Goal: Information Seeking & Learning: Learn about a topic

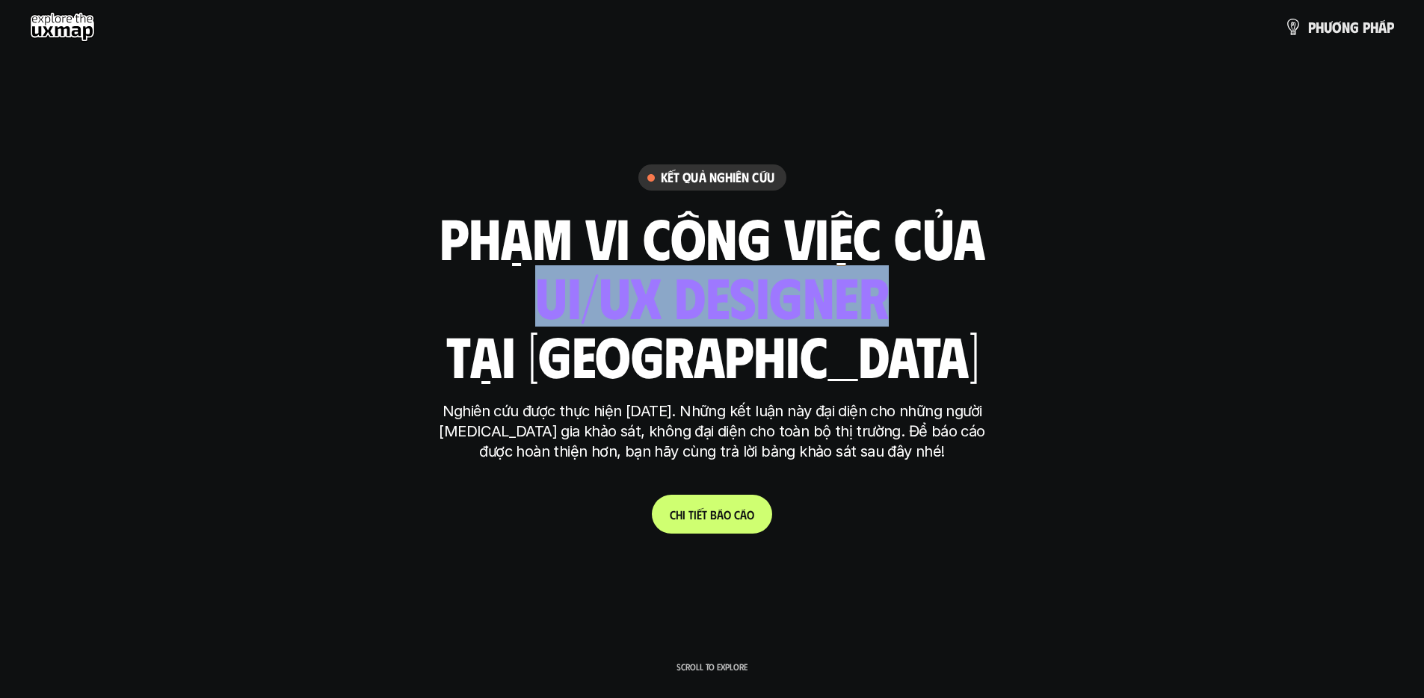
drag, startPoint x: 592, startPoint y: 299, endPoint x: 915, endPoint y: 323, distance: 324.5
click at [915, 323] on div "phạm vi công việc của ui designer ui/ux designer product designer [DEMOGRAPHIC_…" at bounding box center [712, 296] width 546 height 175
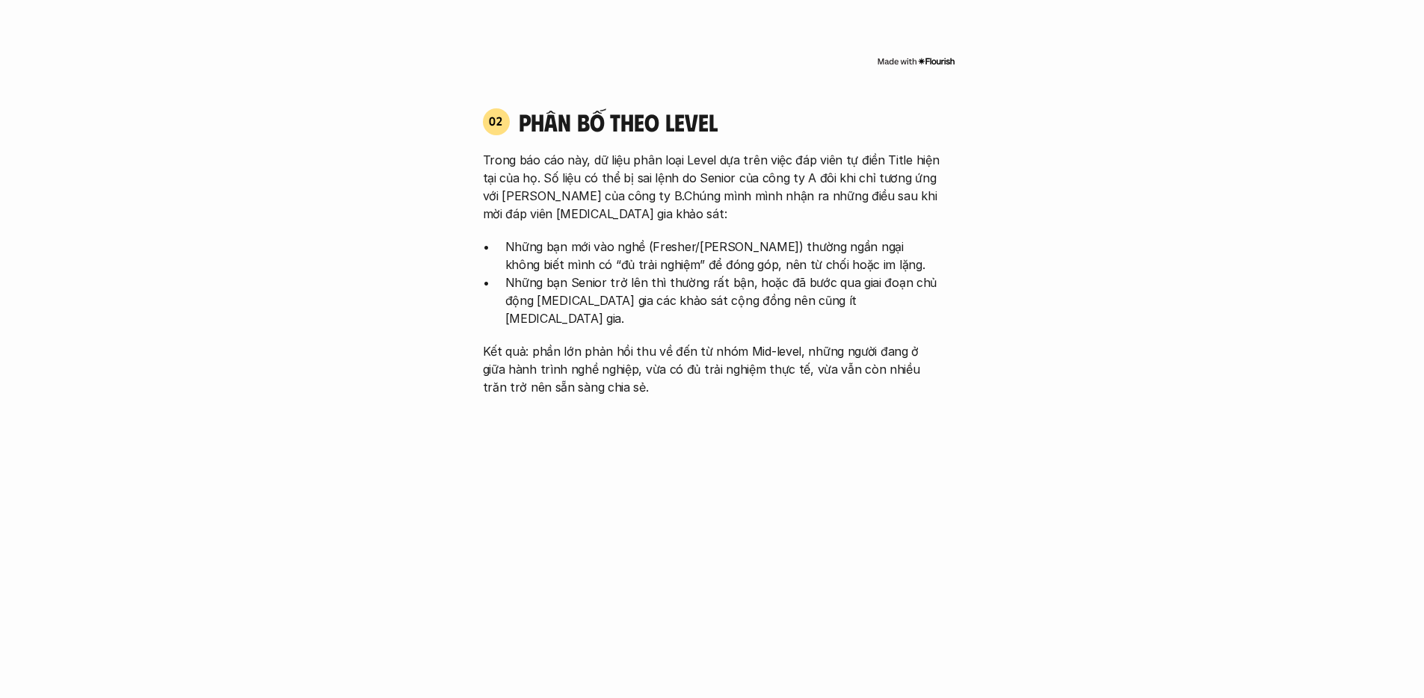
scroll to position [1238, 0]
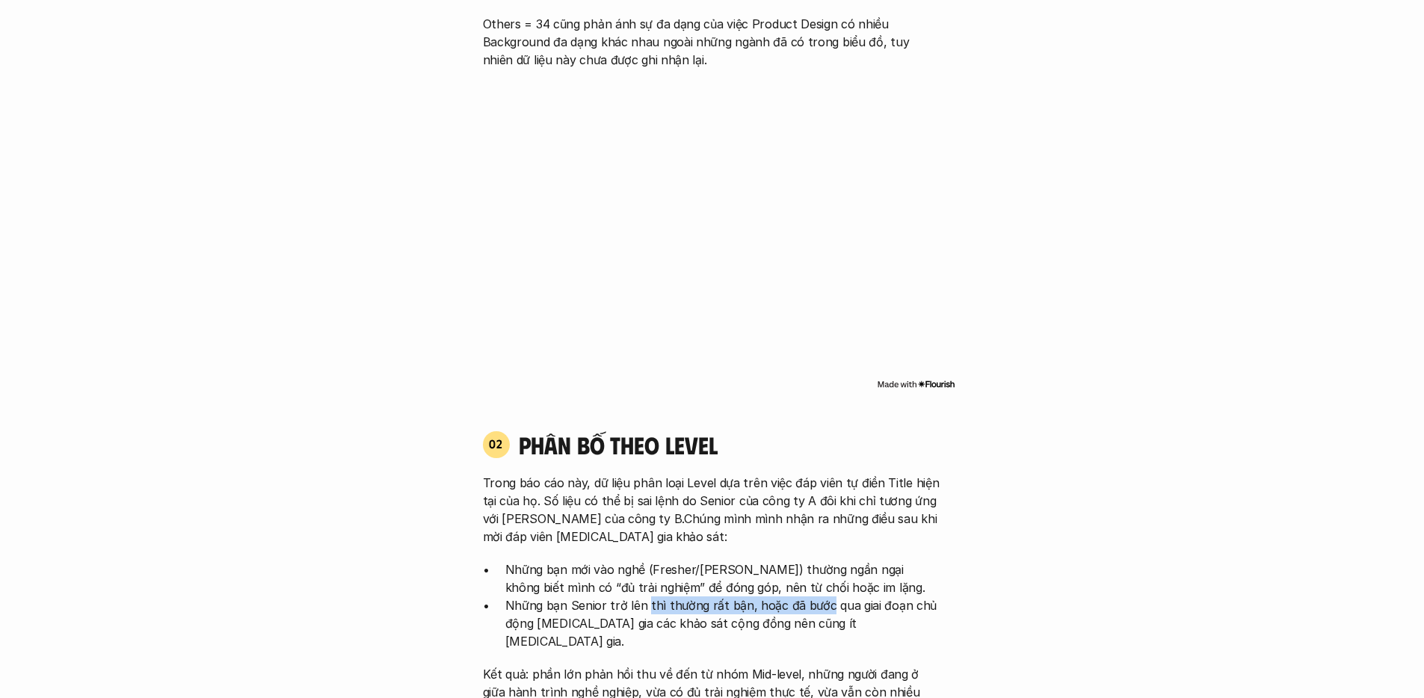
drag, startPoint x: 640, startPoint y: 587, endPoint x: 818, endPoint y: 584, distance: 177.9
click at [818, 596] on p "Những bạn Senior trở lên thì thường rất bận, hoặc đã bước qua giai đoạn chủ độn…" at bounding box center [723, 623] width 436 height 54
click at [546, 596] on p "Những bạn Senior trở lên thì thường rất bận, hoặc đã bước qua giai đoạn chủ độn…" at bounding box center [723, 623] width 436 height 54
drag, startPoint x: 522, startPoint y: 589, endPoint x: 612, endPoint y: 590, distance: 90.4
click at [612, 596] on p "Những bạn Senior trở lên thì thường rất bận, hoặc đã bước qua giai đoạn chủ độn…" at bounding box center [723, 623] width 436 height 54
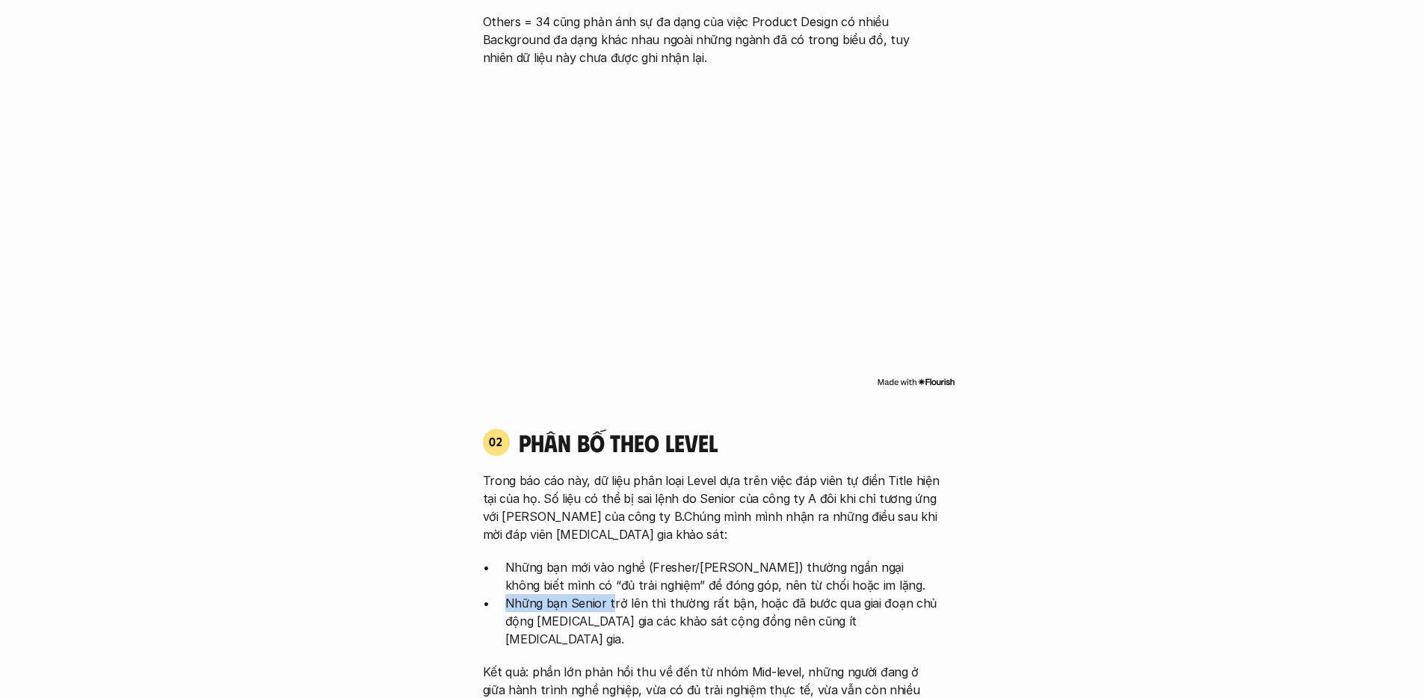
scroll to position [1241, 0]
drag, startPoint x: 607, startPoint y: 604, endPoint x: 668, endPoint y: 605, distance: 61.3
click at [668, 605] on p "Những bạn Senior trở lên thì thường rất bận, hoặc đã bước qua giai đoạn chủ độn…" at bounding box center [723, 620] width 436 height 54
drag, startPoint x: 694, startPoint y: 658, endPoint x: 708, endPoint y: 659, distance: 14.2
click at [708, 659] on div "02 phân bố theo Level Trong báo cáo này, dữ liệu phân loại Level dựa trên việc …" at bounding box center [712, 571] width 486 height 289
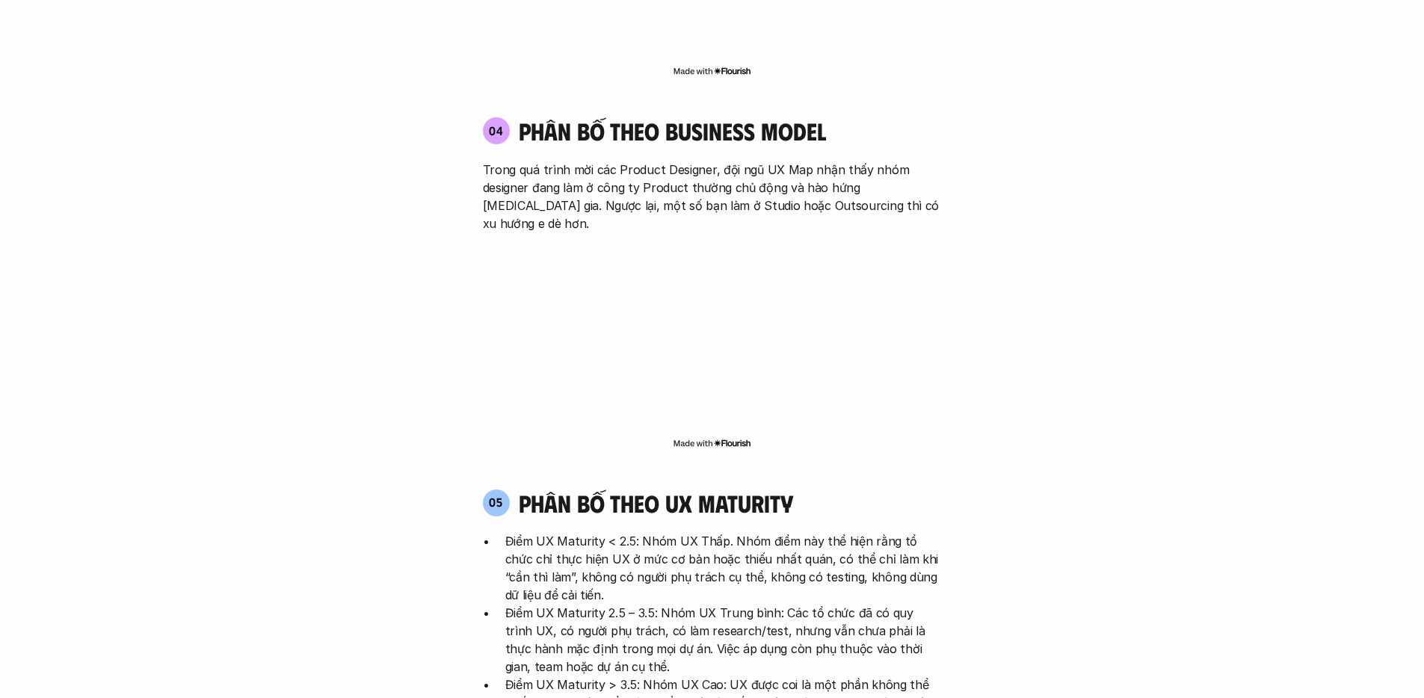
scroll to position [2706, 0]
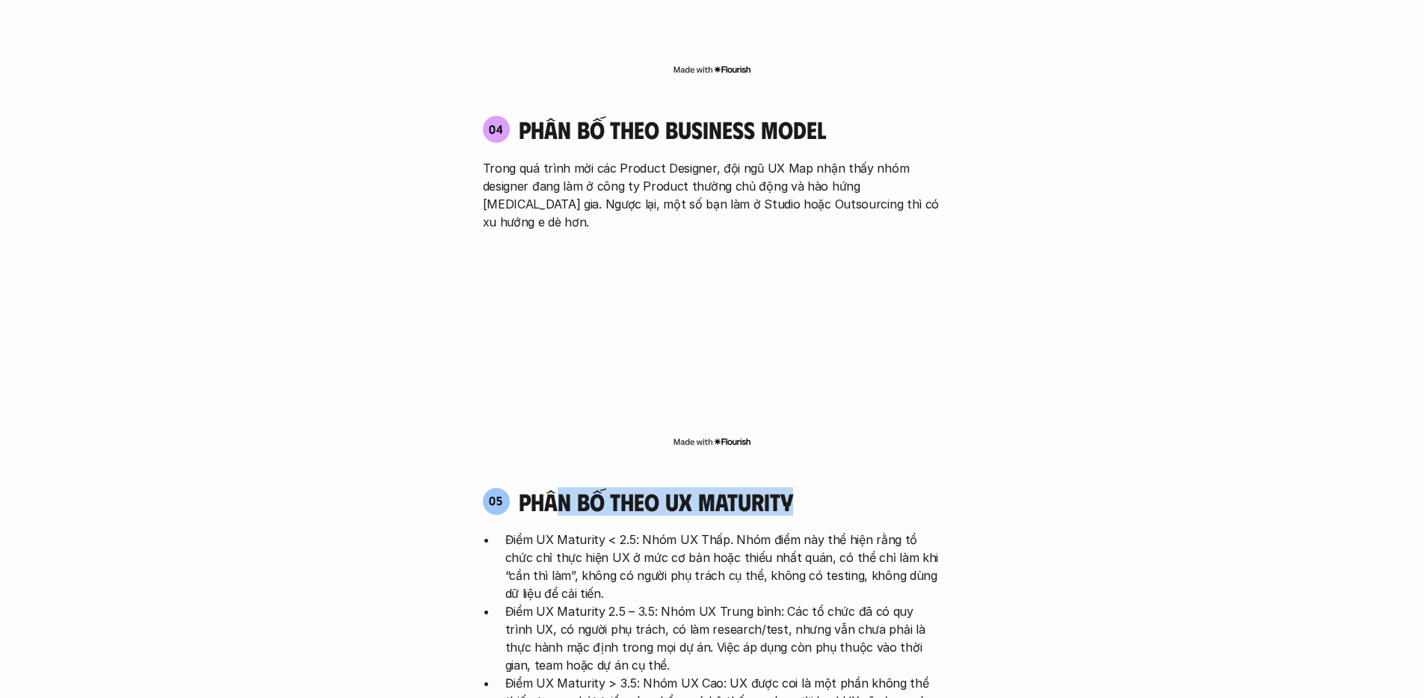
drag, startPoint x: 561, startPoint y: 407, endPoint x: 989, endPoint y: 405, distance: 427.5
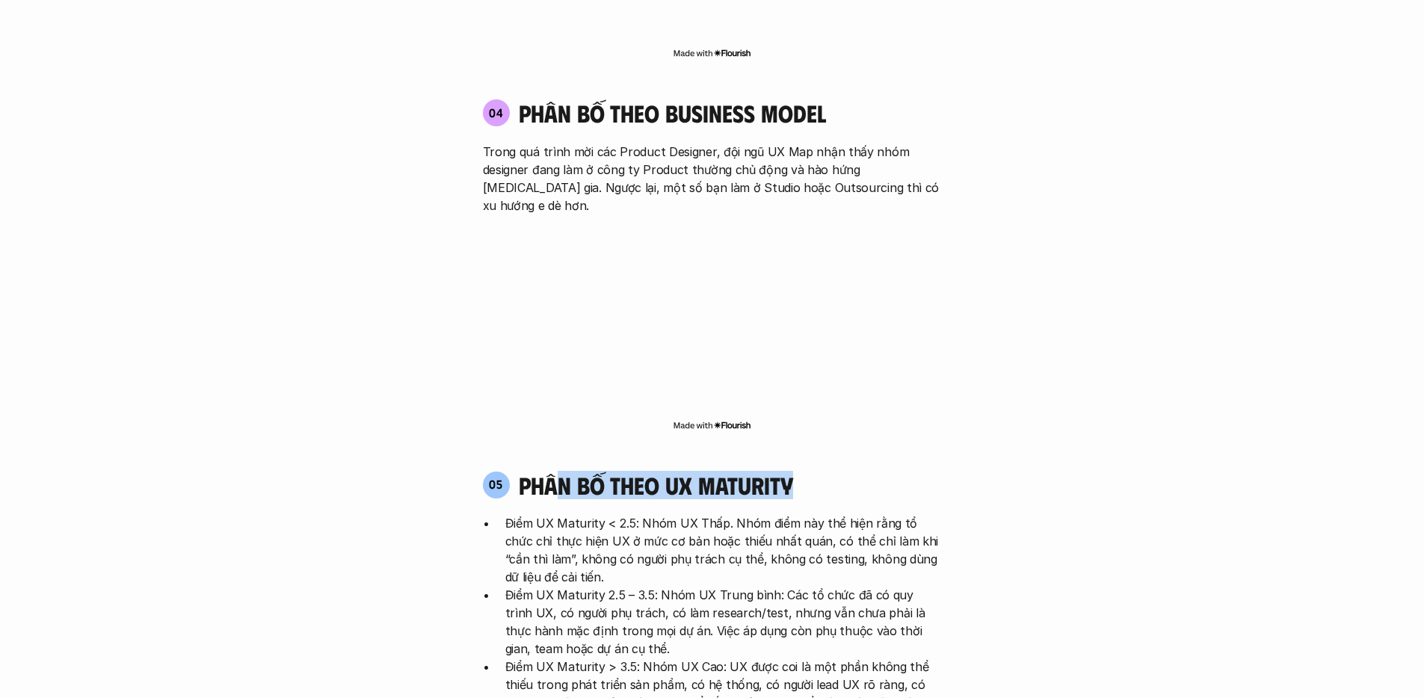
scroll to position [2737, 0]
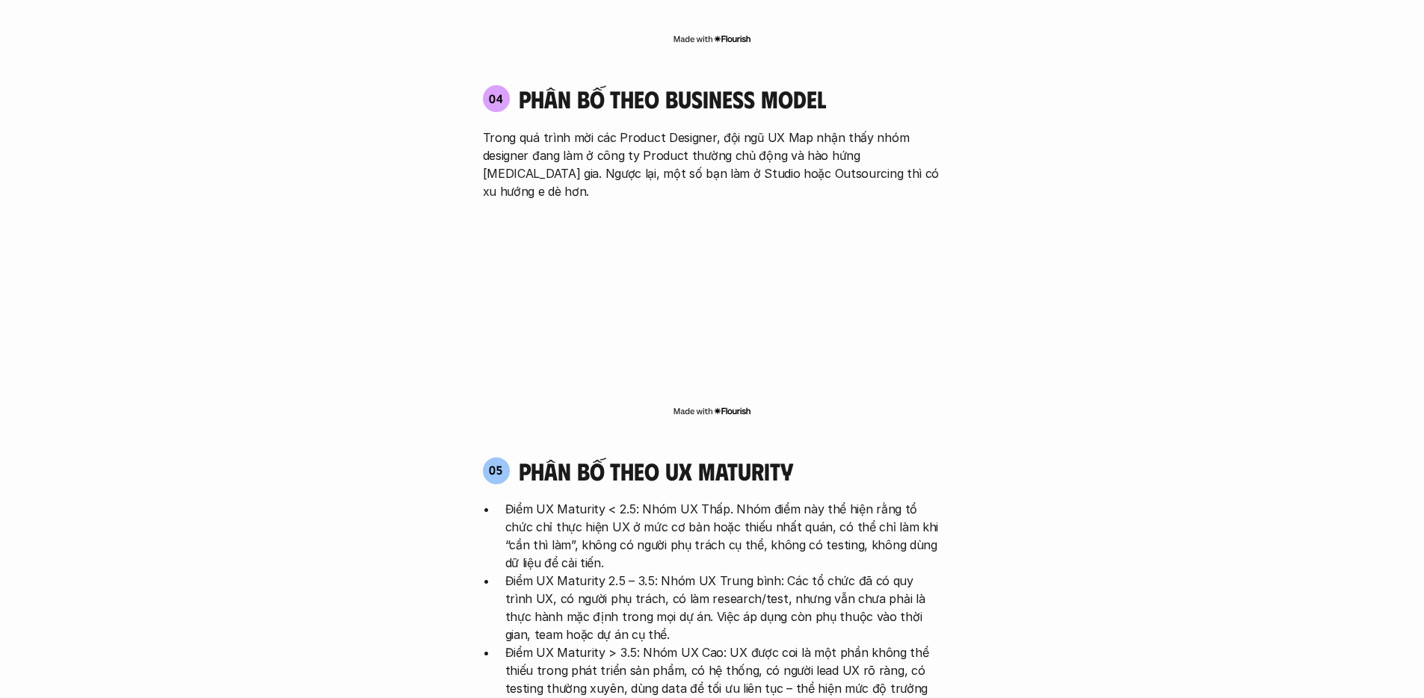
click at [667, 572] on p "Điểm UX Maturity 2.5 – 3.5: Nhóm UX Trung bình: Các tổ chức đã có quy trình UX,…" at bounding box center [723, 608] width 436 height 72
drag, startPoint x: 537, startPoint y: 420, endPoint x: 637, endPoint y: 421, distance: 100.1
click at [637, 500] on p "Điểm UX Maturity < 2.5: Nhóm UX Thấp. Nhóm điểm này thể hiện rằng tổ chức chỉ t…" at bounding box center [723, 536] width 436 height 72
drag, startPoint x: 667, startPoint y: 474, endPoint x: 856, endPoint y: 477, distance: 188.3
click at [856, 500] on ul "Điểm UX Maturity < 2.5: Nhóm UX Thấp. Nhóm điểm này thể hiện rằng tổ chức chỉ t…" at bounding box center [712, 607] width 459 height 215
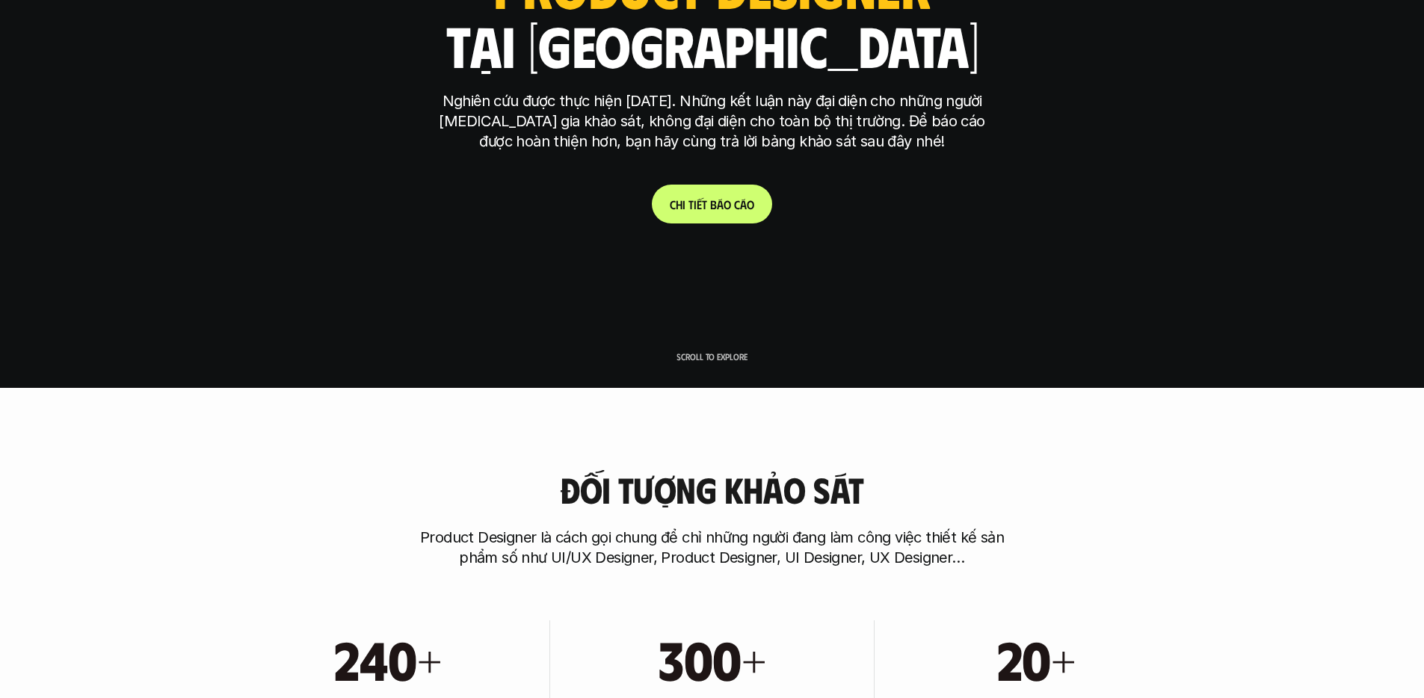
scroll to position [0, 0]
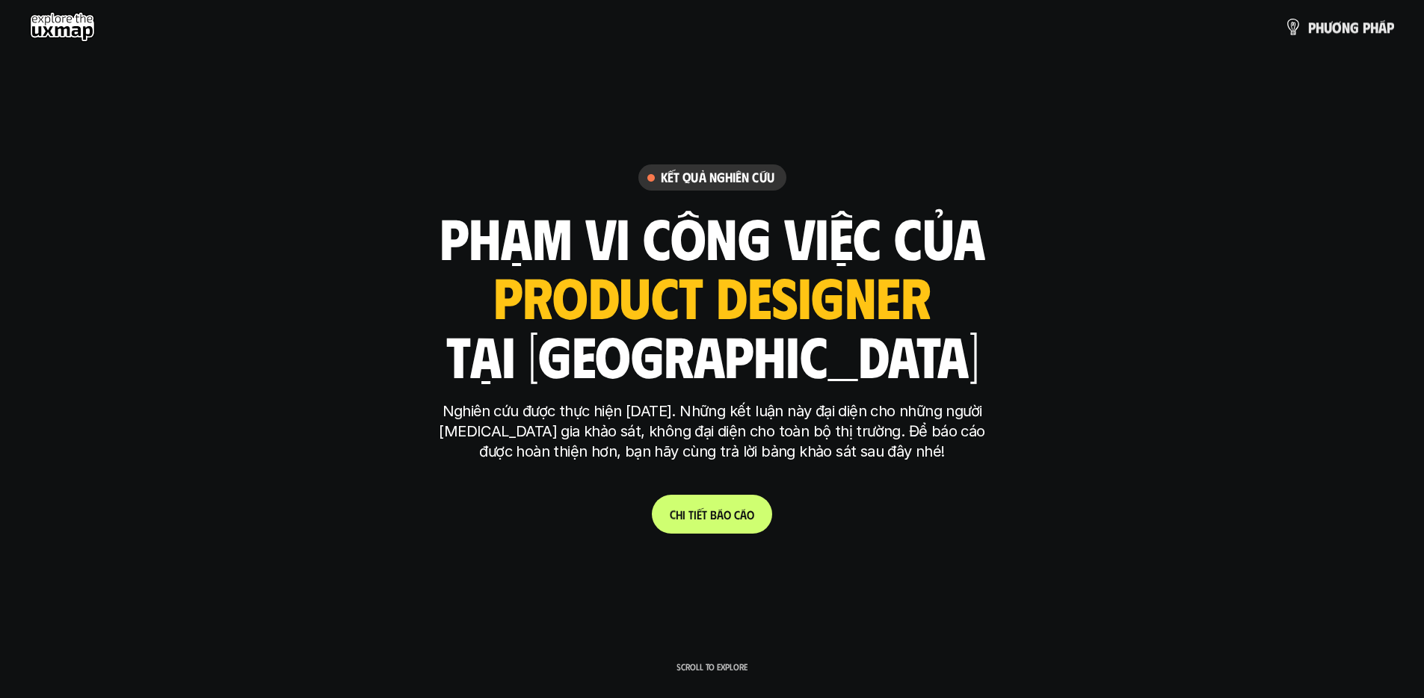
click at [711, 522] on link "C h i t i ế t b á o c á o" at bounding box center [712, 514] width 120 height 39
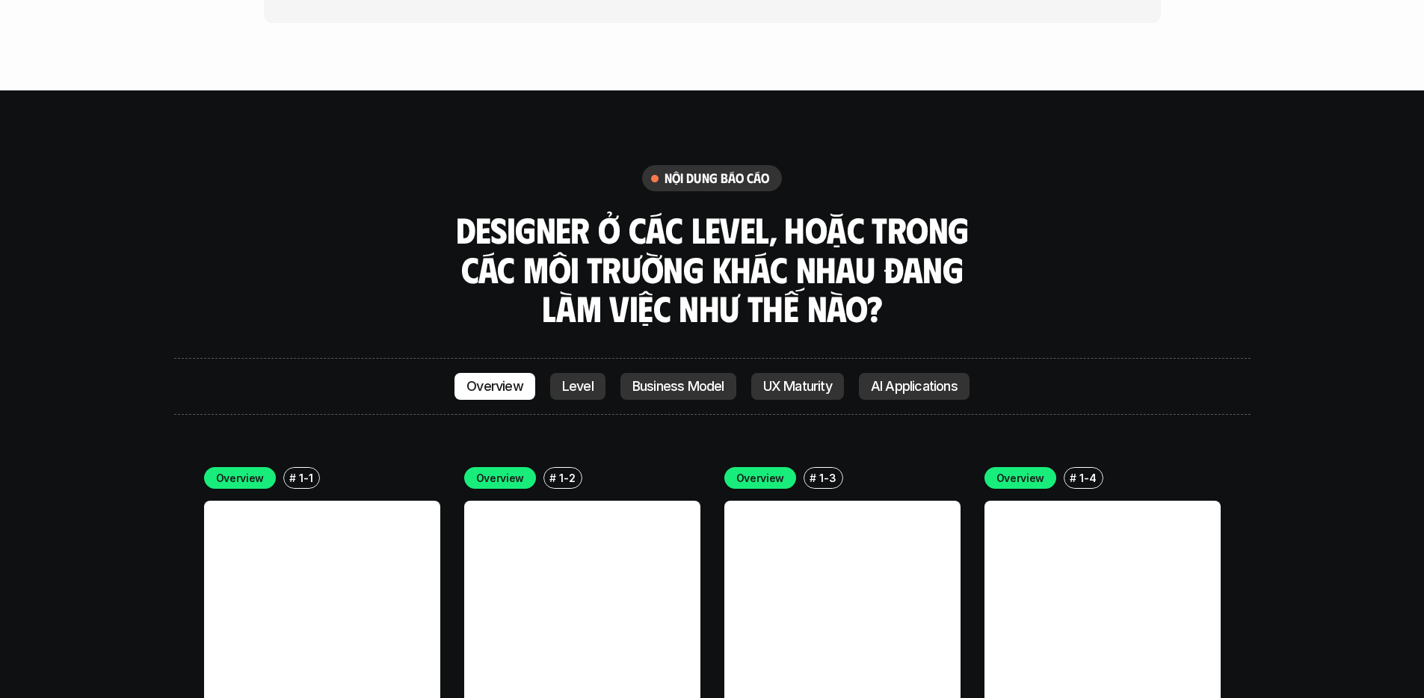
scroll to position [4077, 0]
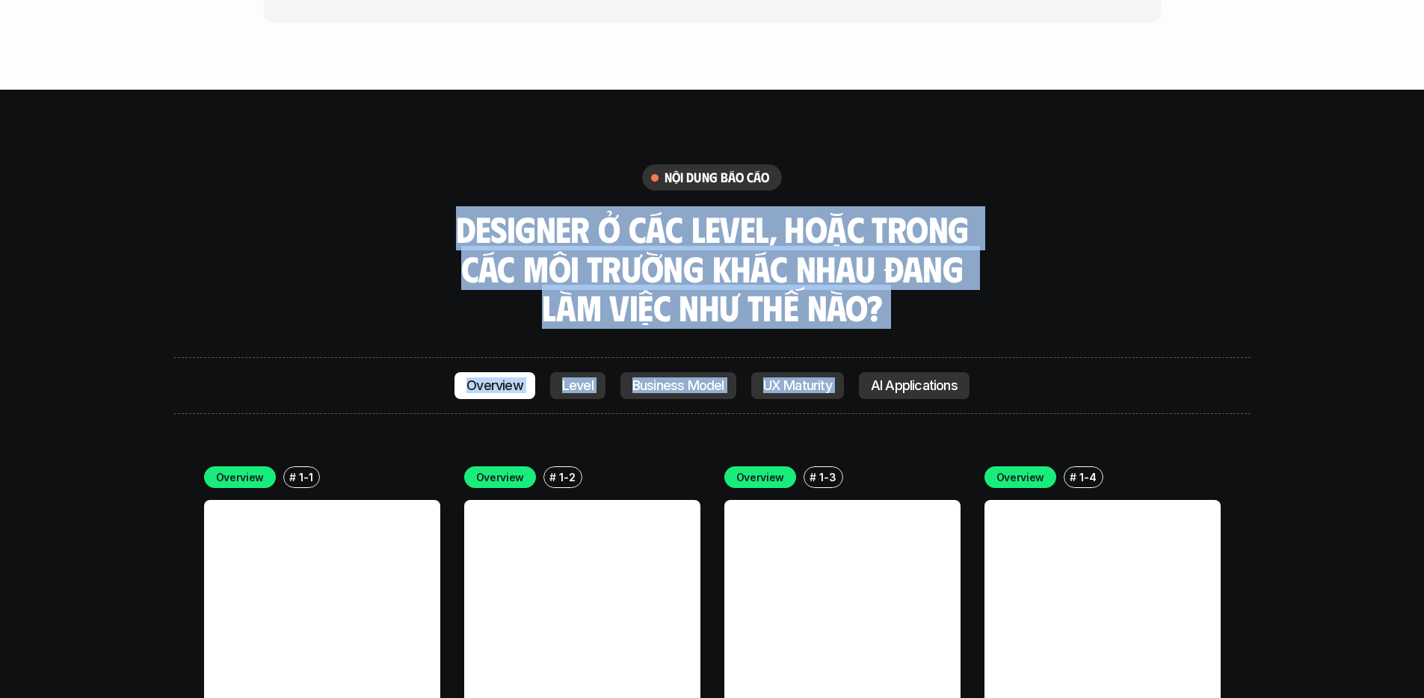
drag, startPoint x: 690, startPoint y: 195, endPoint x: 984, endPoint y: 256, distance: 300.8
click at [951, 209] on h3 "Designer ở các level, hoặc trong các môi trường khác nhau đang làm việc như thế…" at bounding box center [712, 268] width 523 height 118
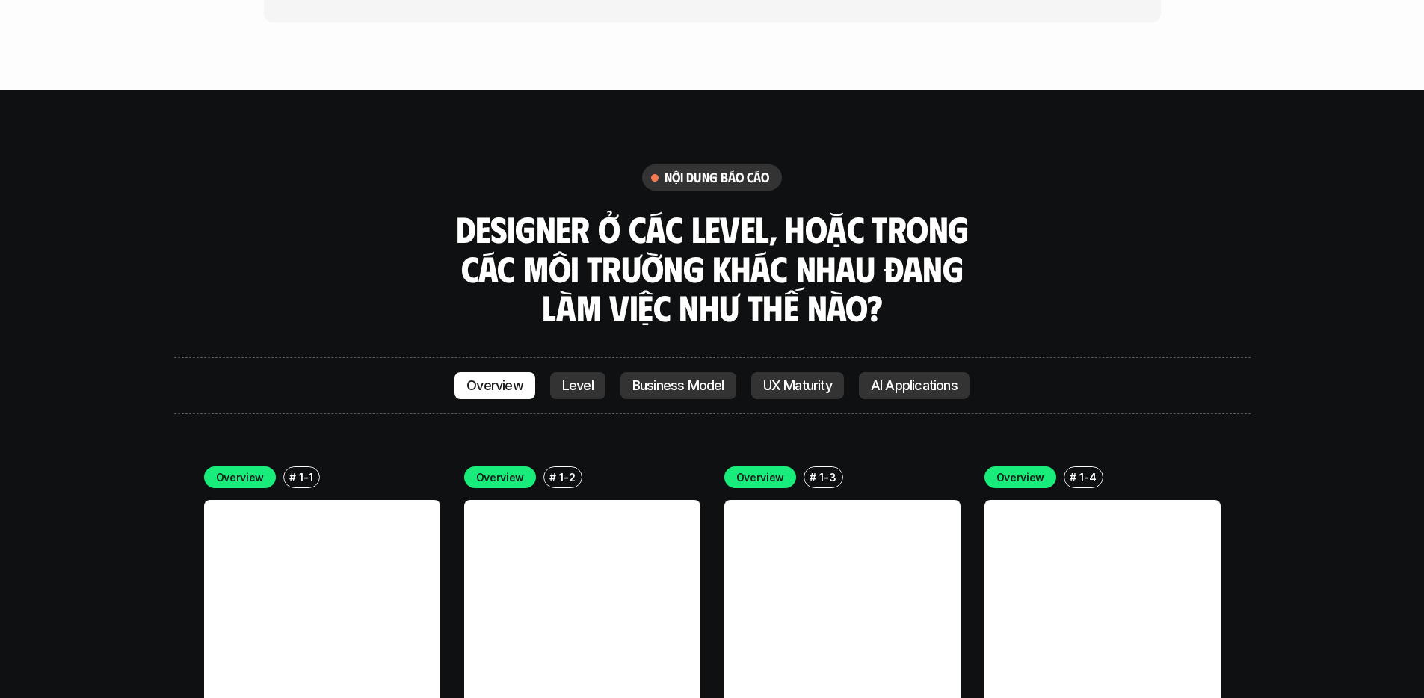
click at [817, 378] on p "UX Maturity" at bounding box center [797, 385] width 69 height 15
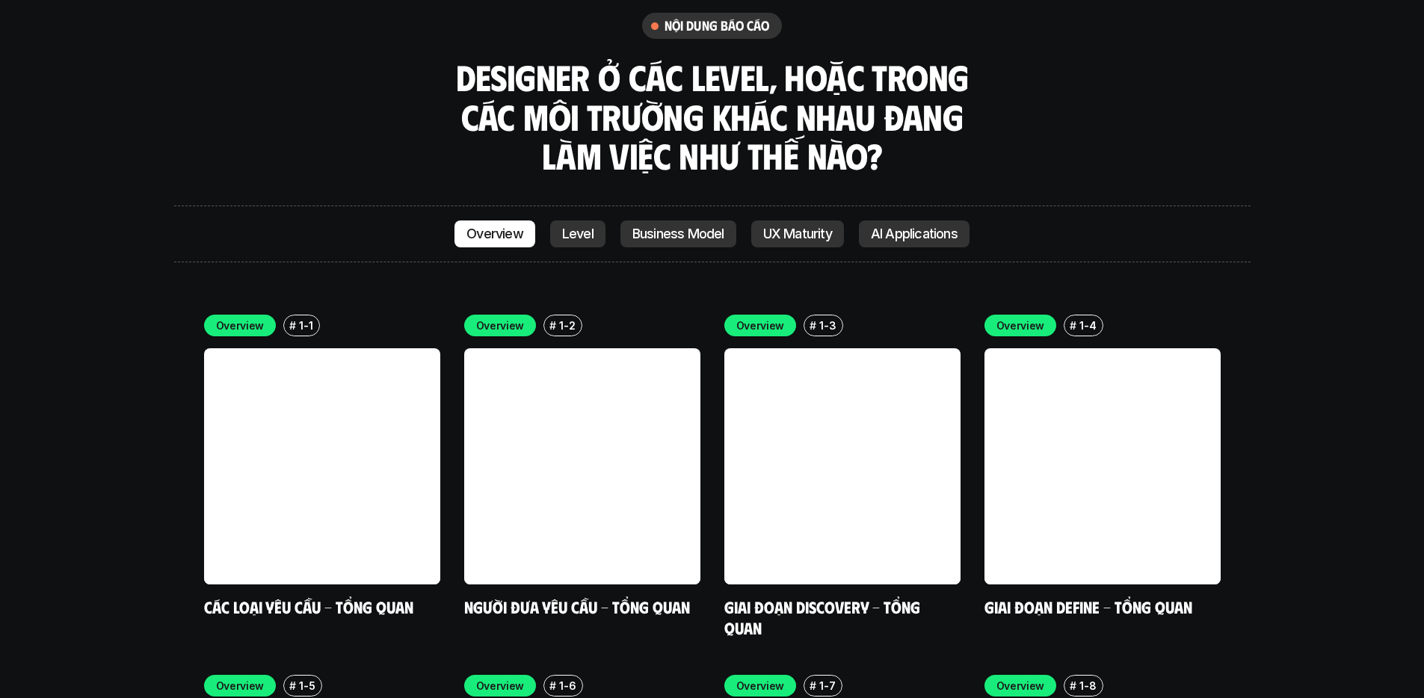
scroll to position [4429, 0]
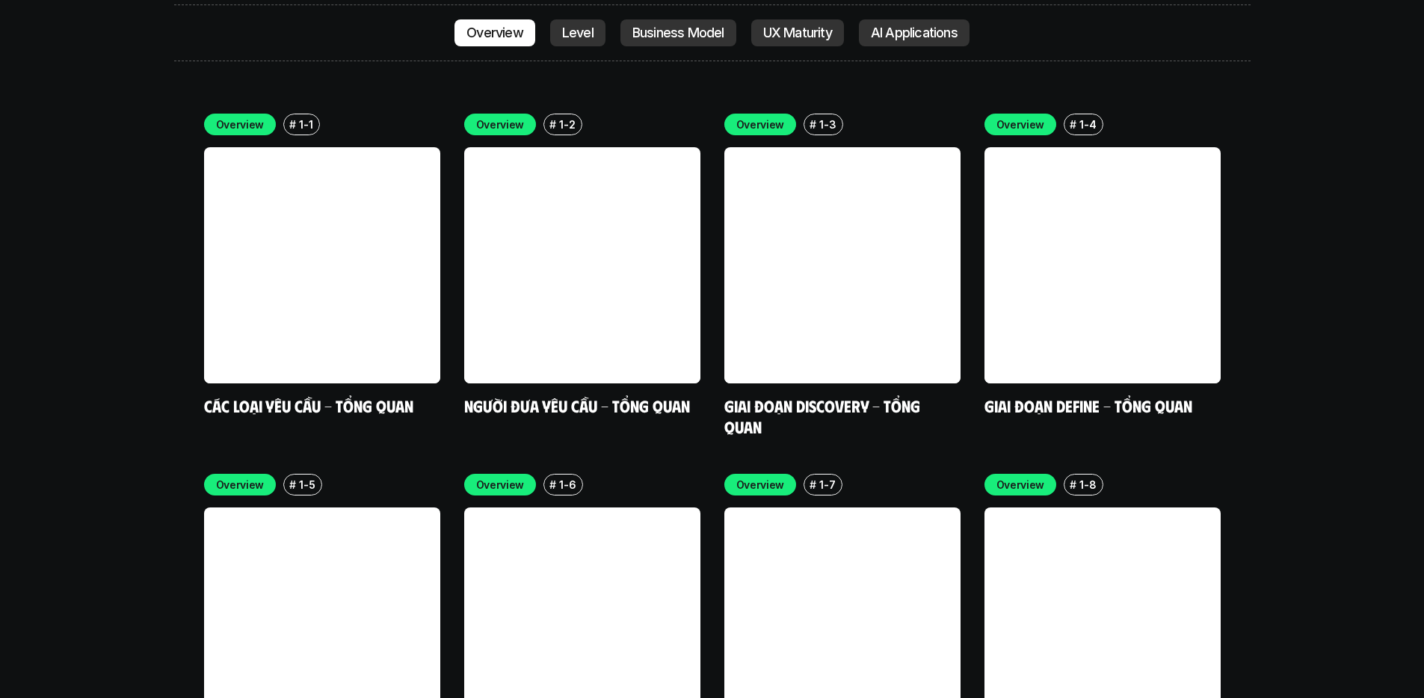
click at [565, 34] on p "Level" at bounding box center [577, 32] width 31 height 15
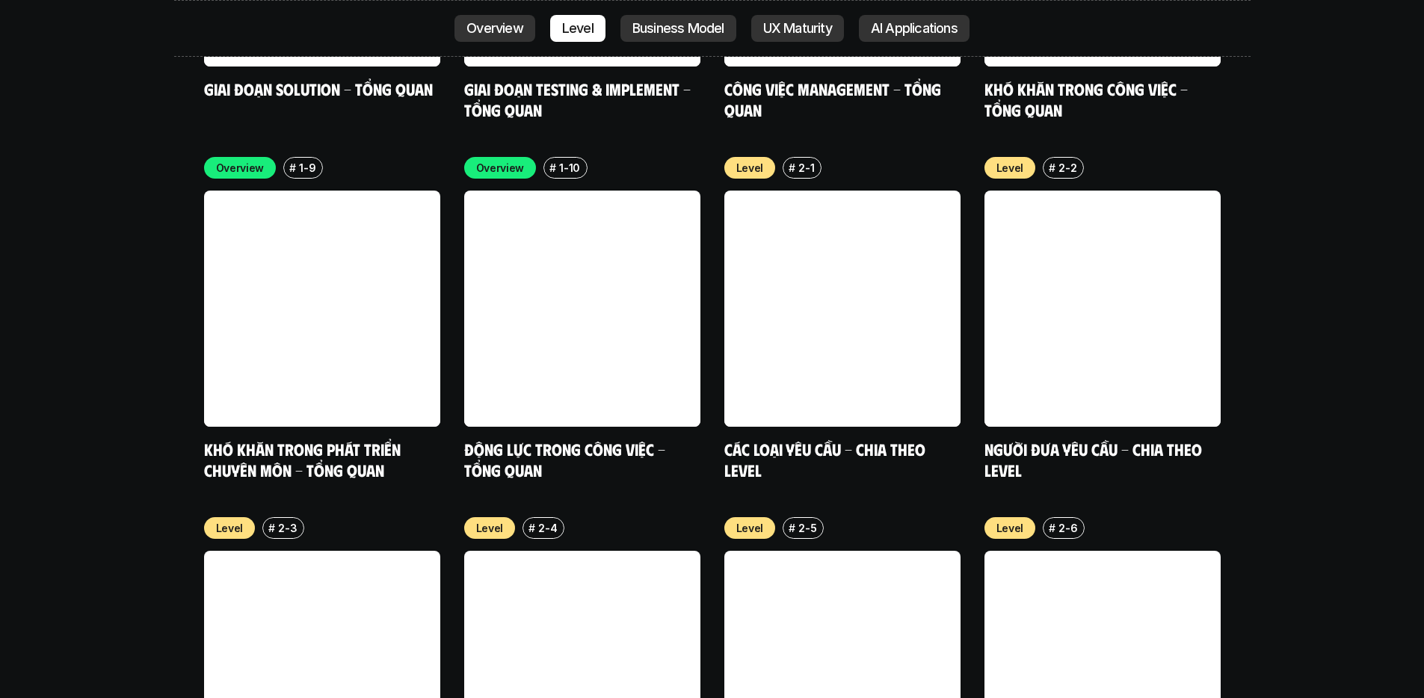
click at [687, 32] on p "Business Model" at bounding box center [678, 28] width 92 height 15
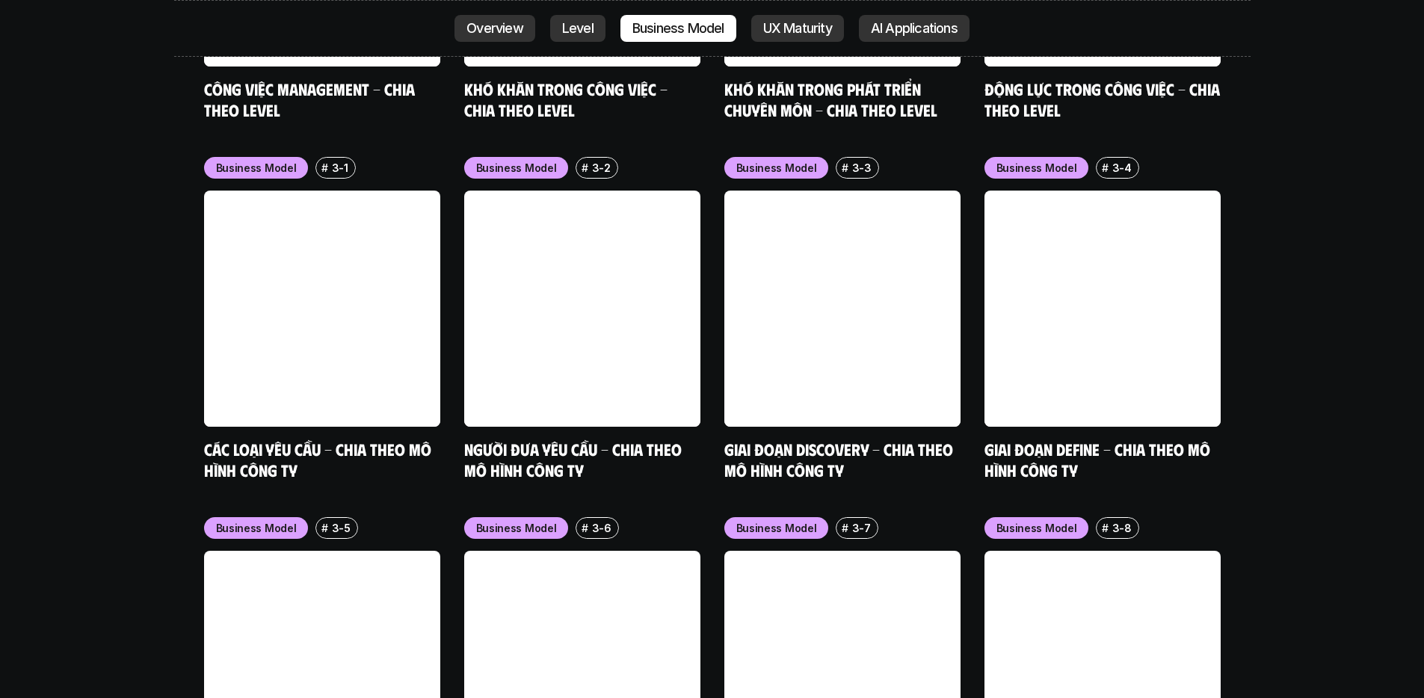
click at [823, 26] on p "UX Maturity" at bounding box center [797, 28] width 69 height 15
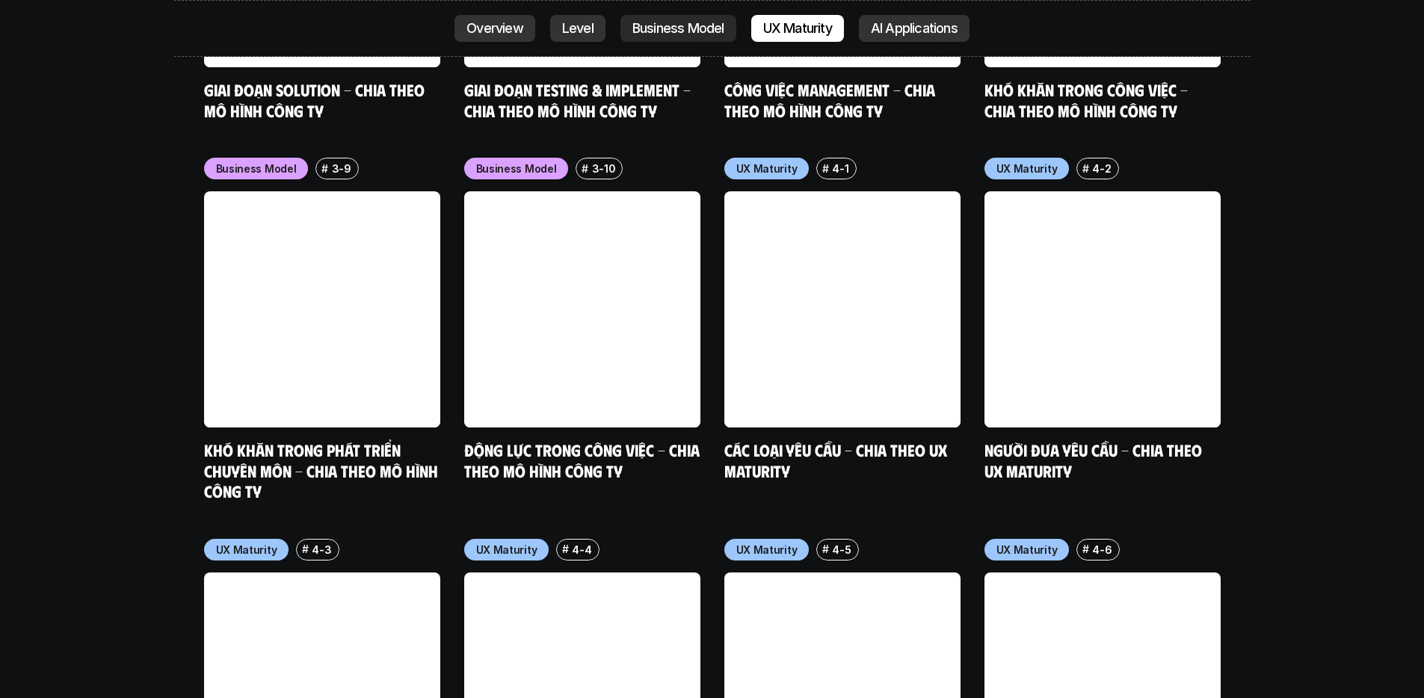
scroll to position [6908, 0]
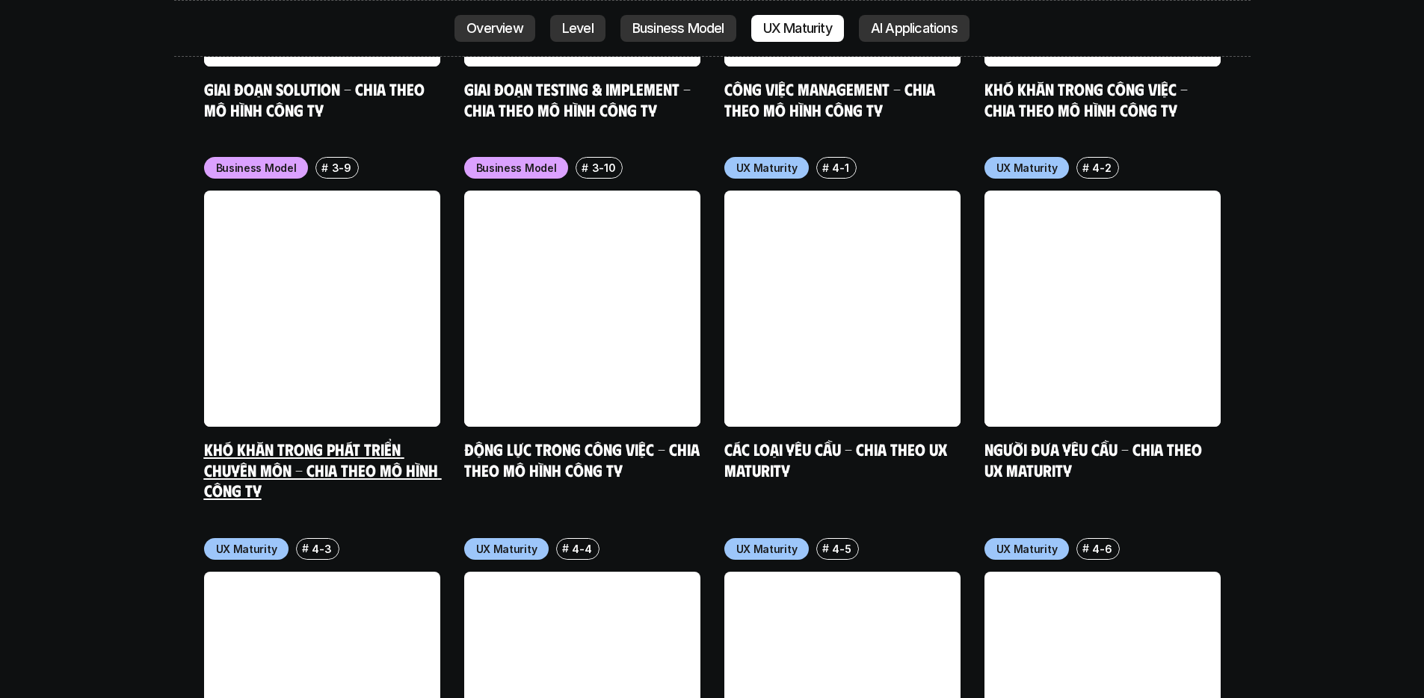
click at [327, 216] on link at bounding box center [322, 309] width 236 height 236
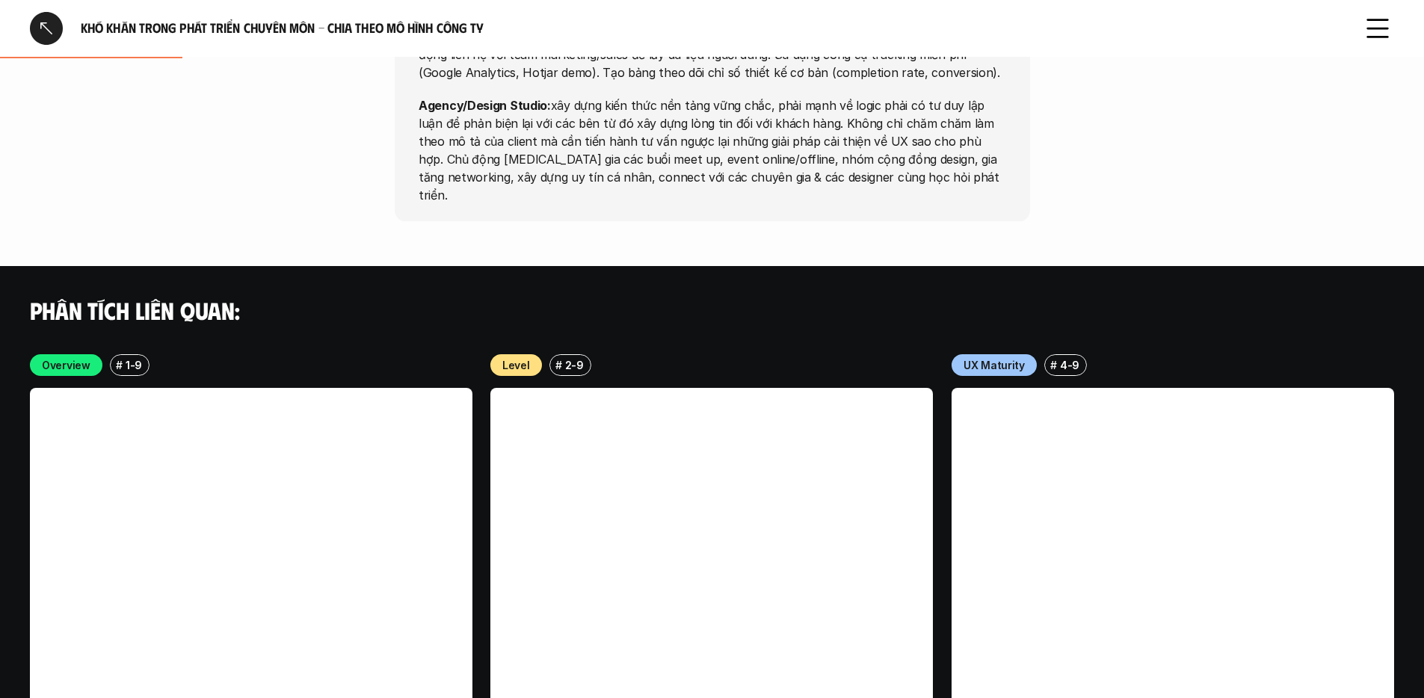
scroll to position [3330, 0]
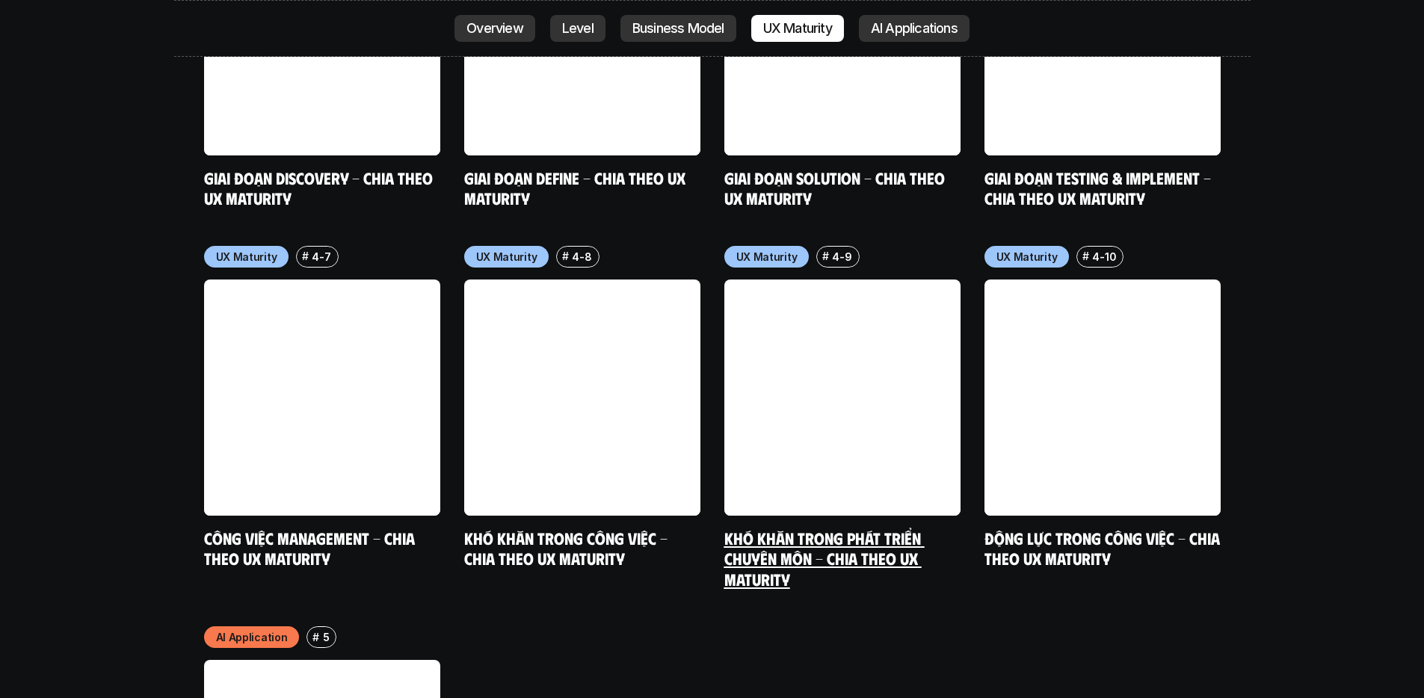
scroll to position [7557, 0]
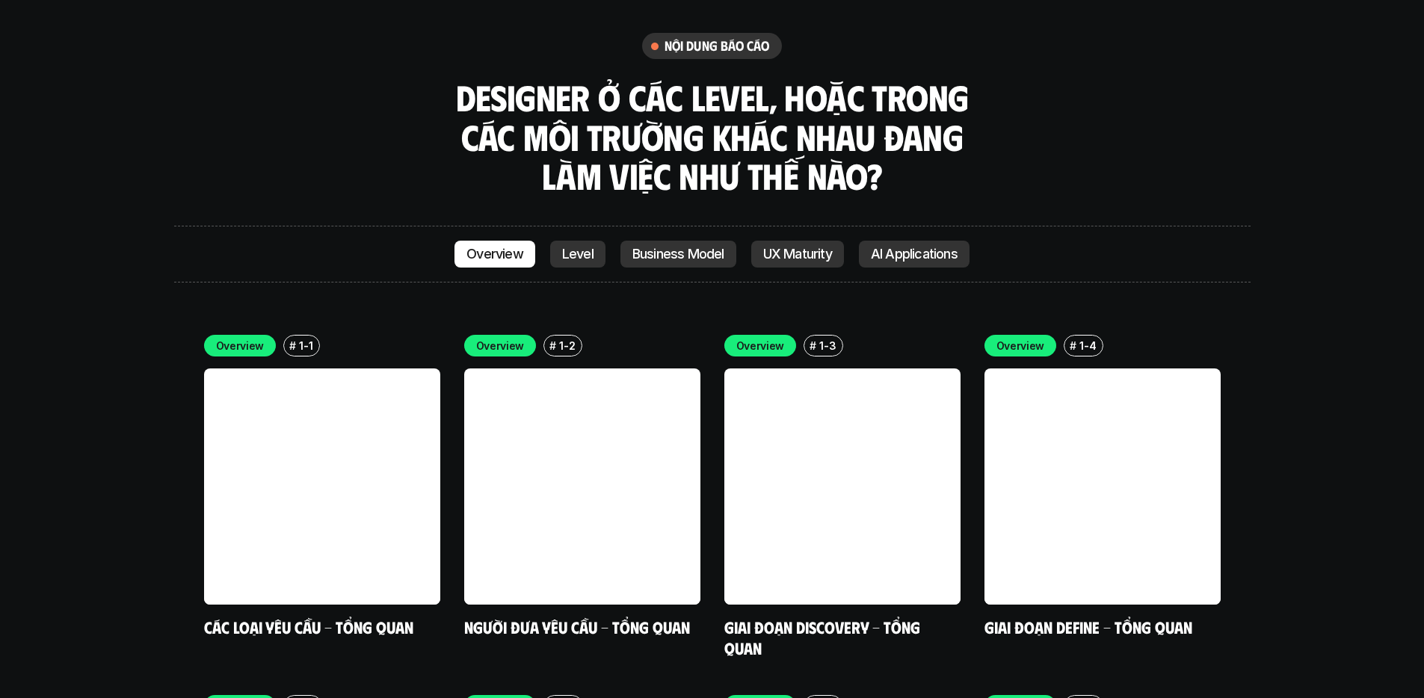
scroll to position [4170, 0]
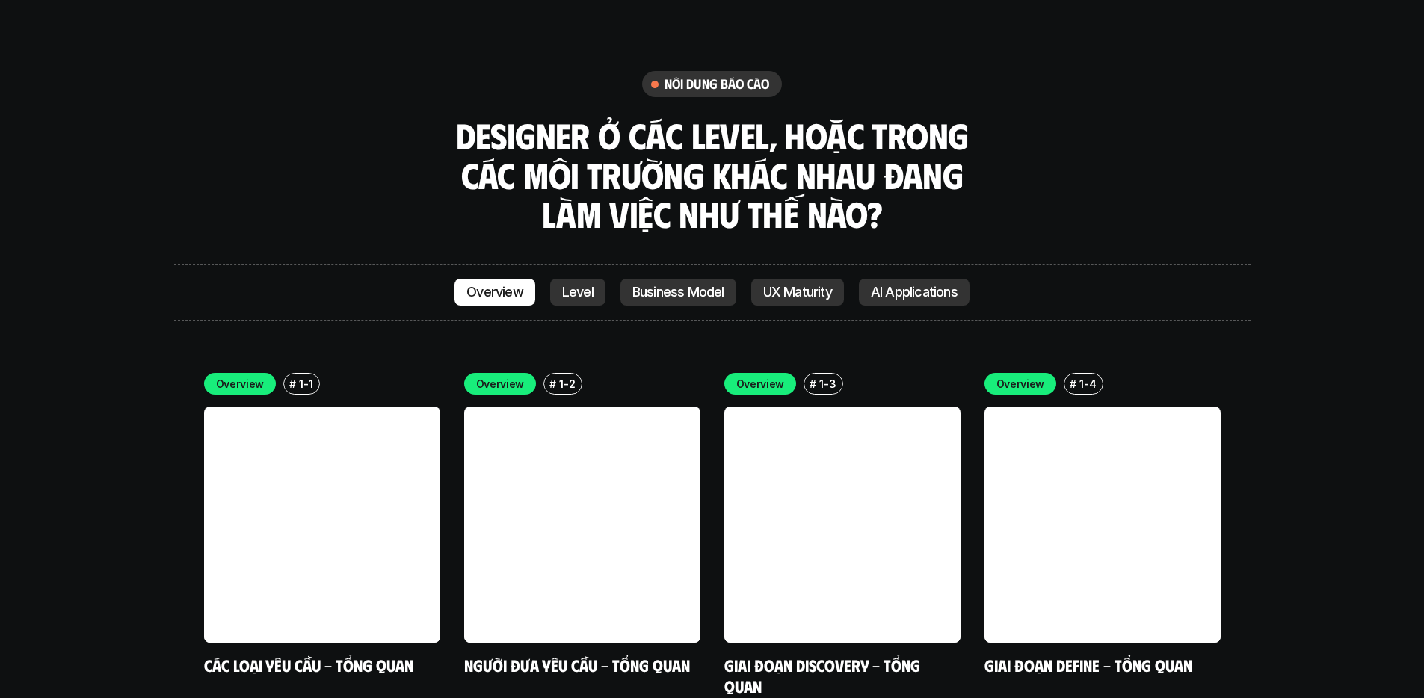
click at [912, 285] on p "AI Applications" at bounding box center [914, 292] width 87 height 15
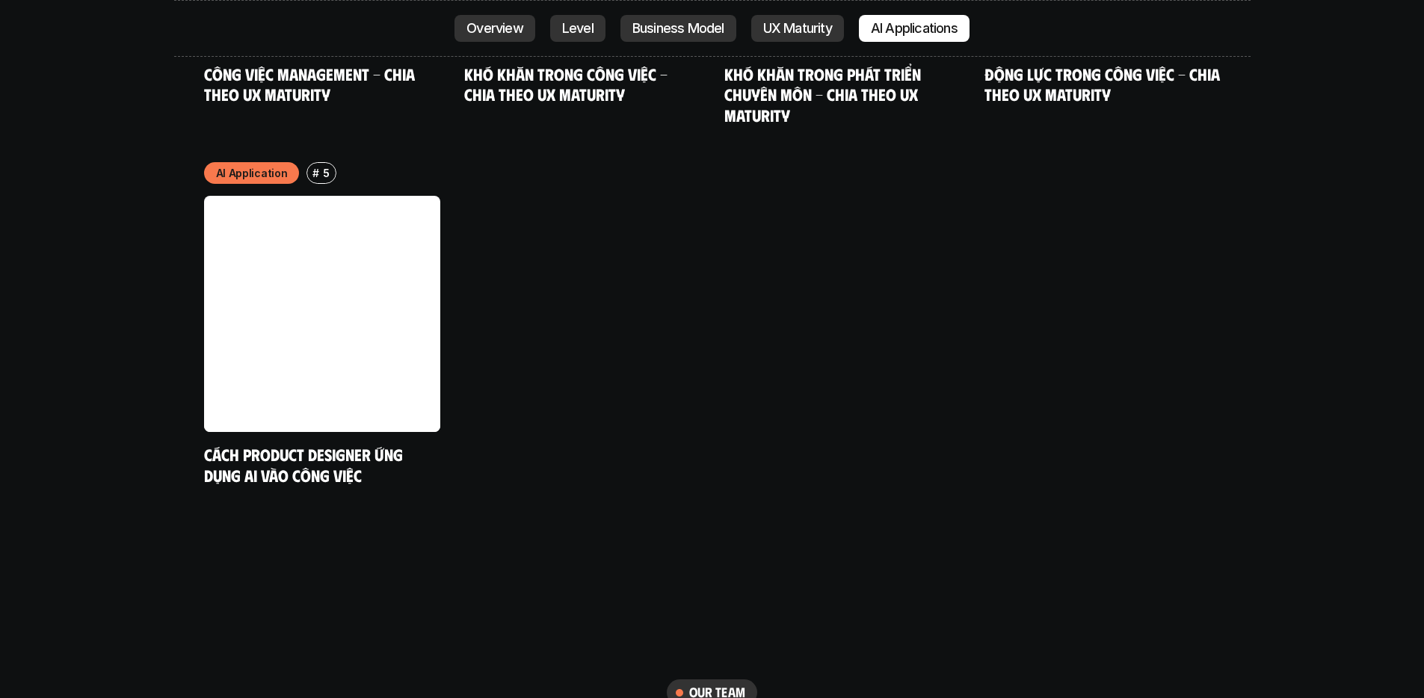
scroll to position [8029, 0]
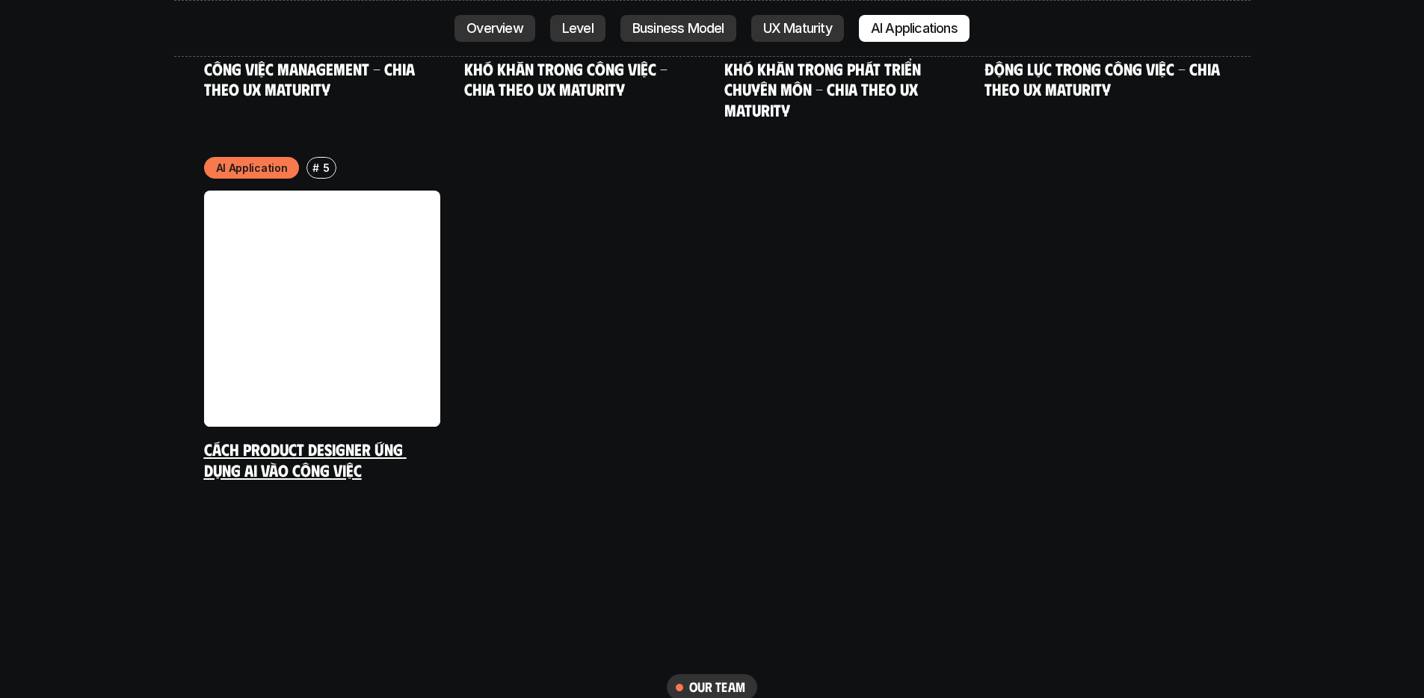
click at [324, 227] on link at bounding box center [322, 309] width 236 height 236
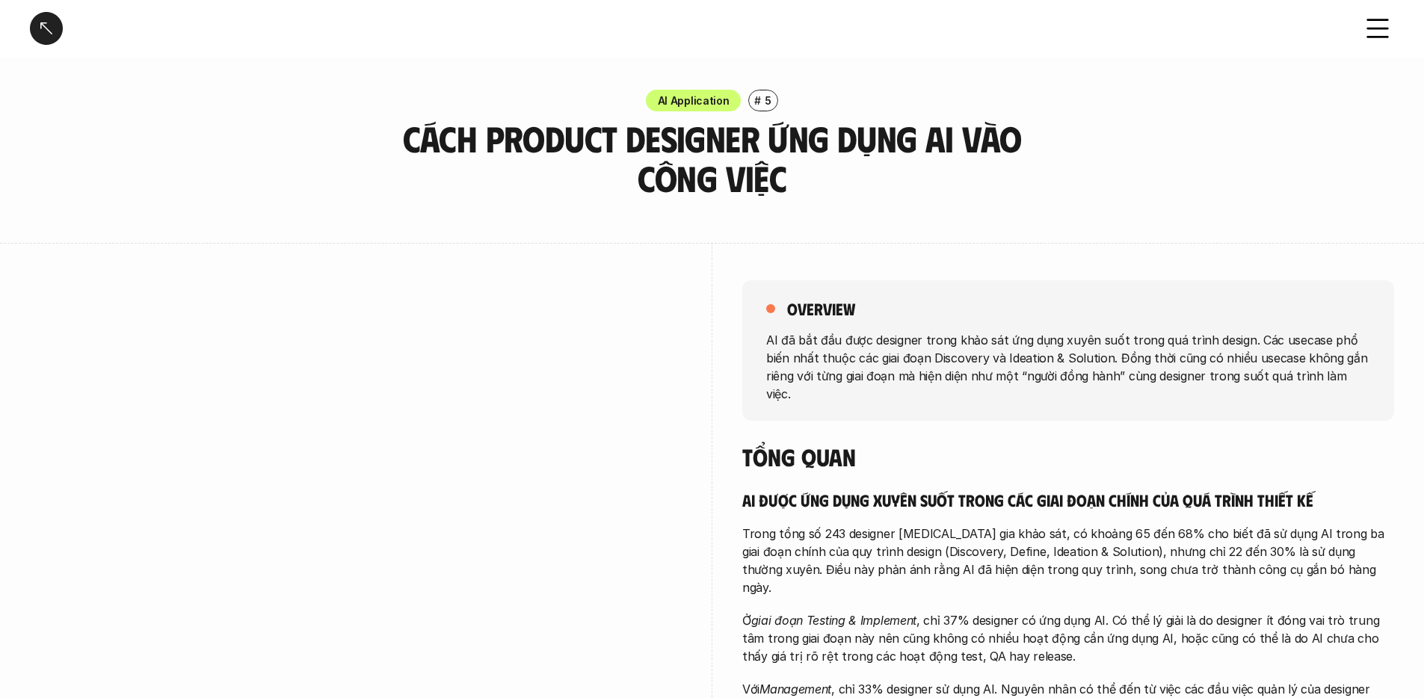
click at [495, 268] on div at bounding box center [356, 517] width 652 height 548
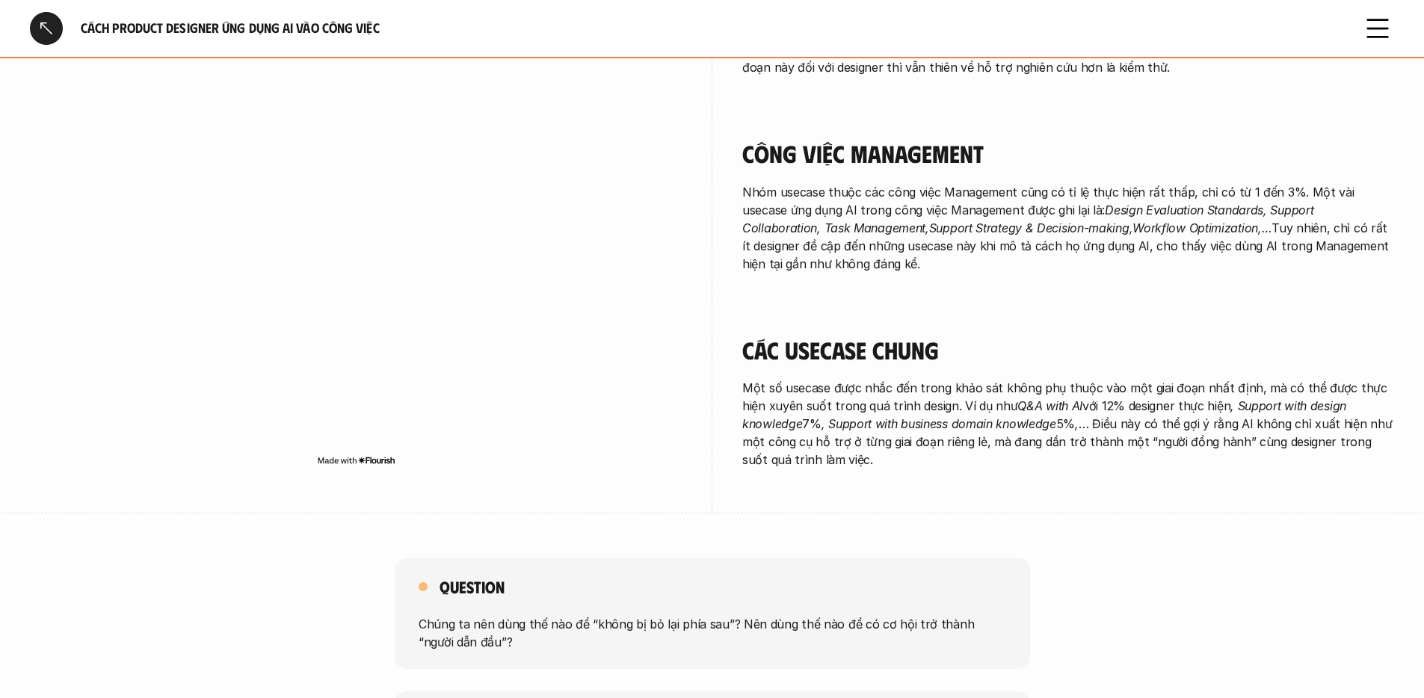
scroll to position [2536, 0]
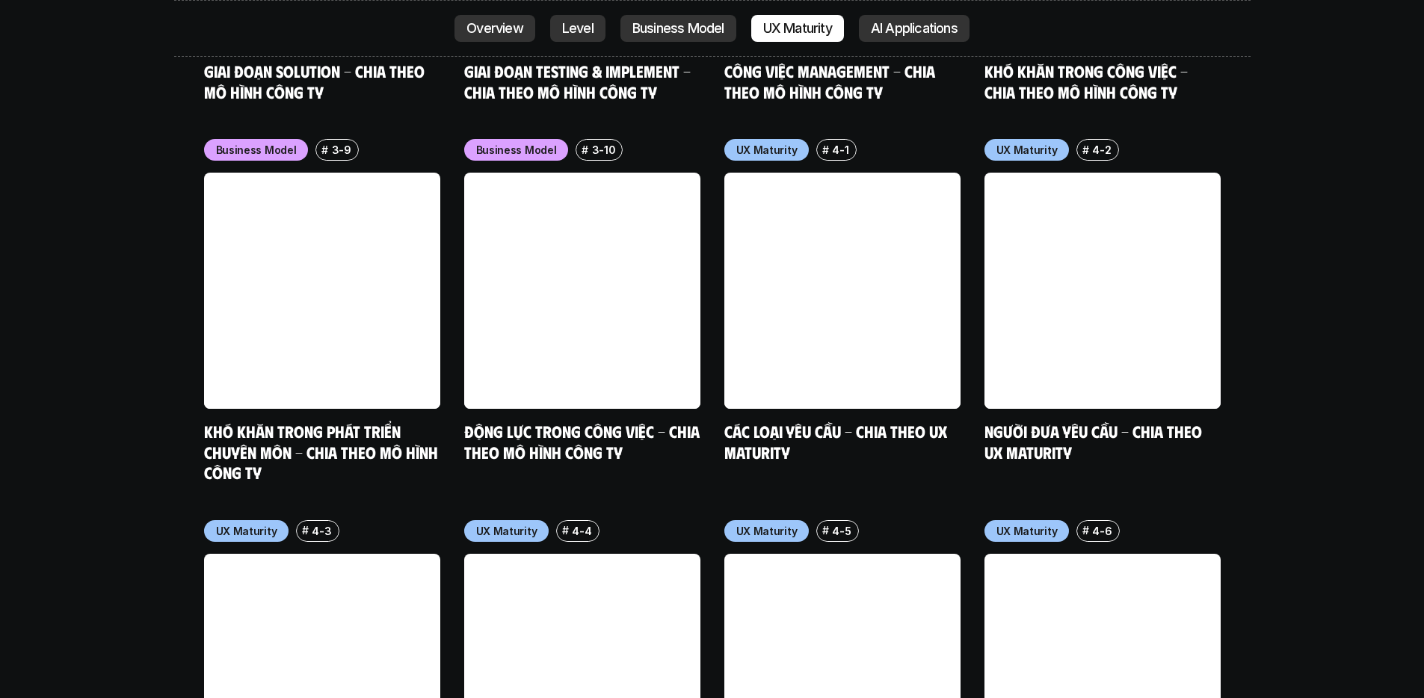
scroll to position [6933, 0]
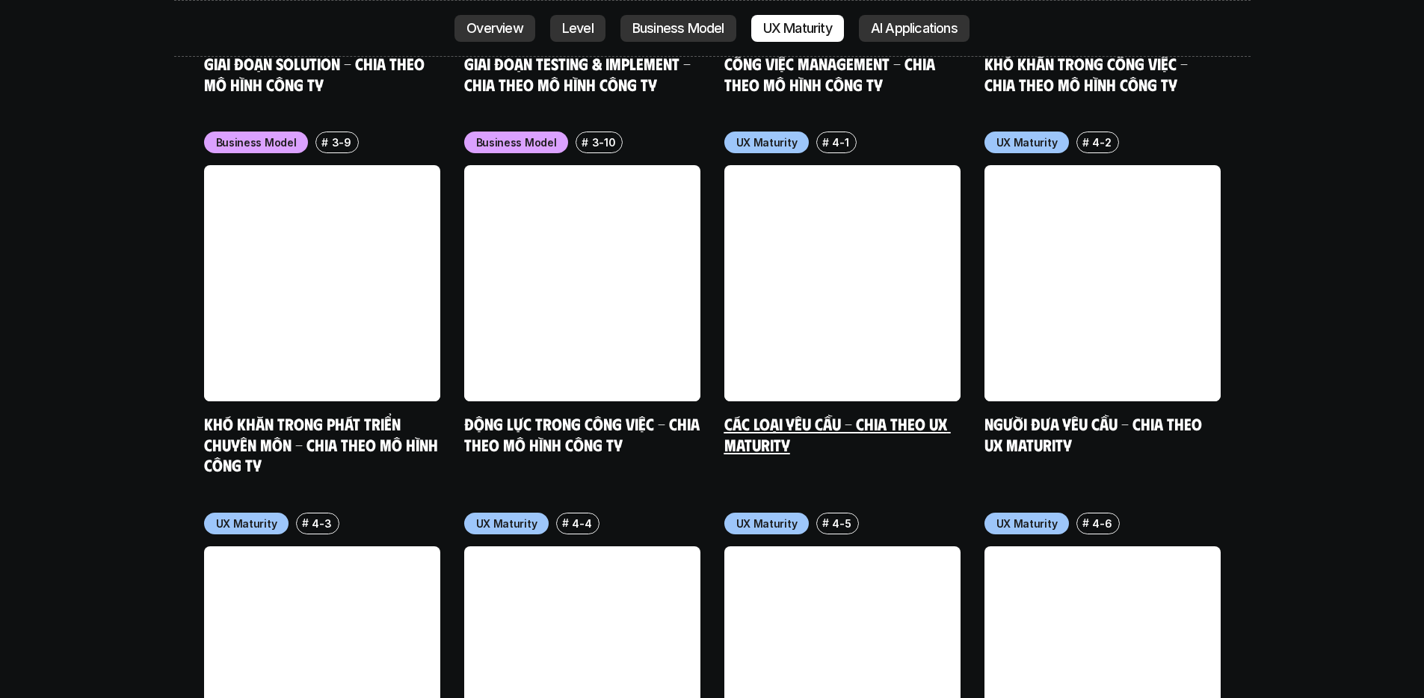
click at [836, 165] on link at bounding box center [842, 283] width 236 height 236
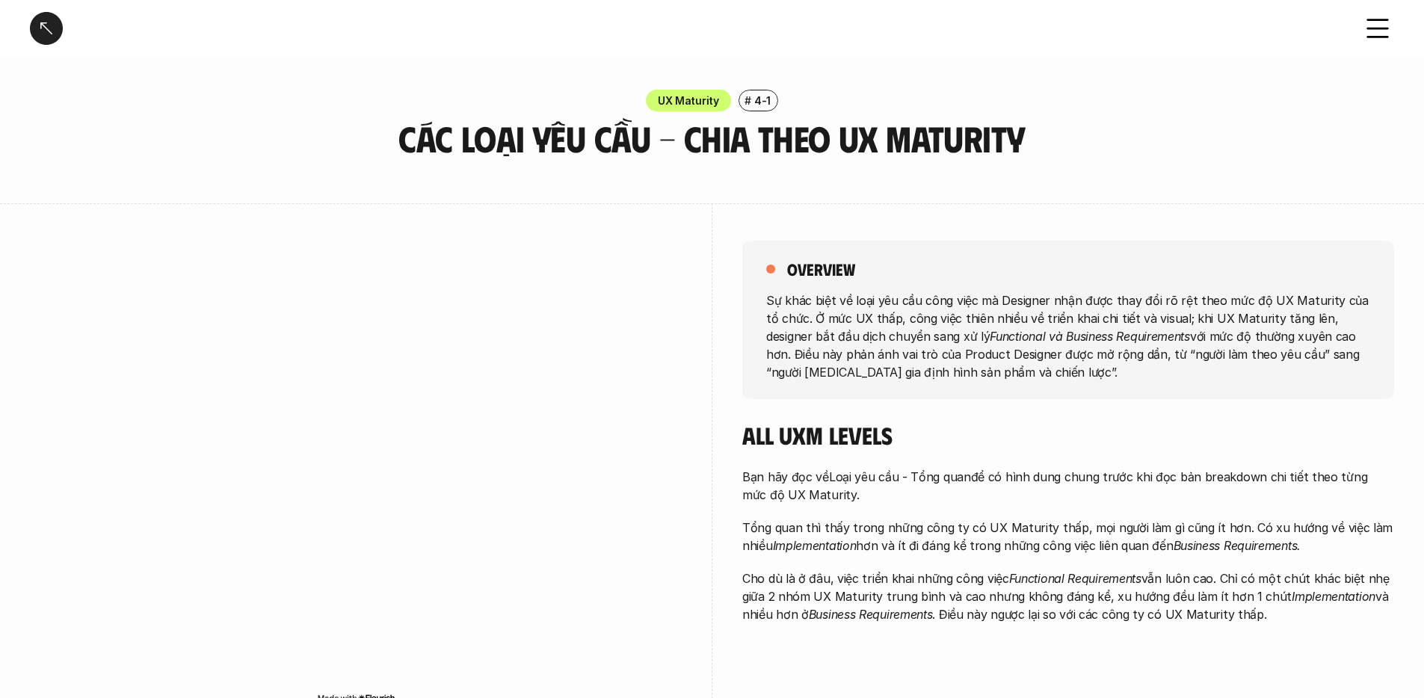
click at [871, 341] on p "Sự khác biệt về loại yêu cầu công việc mà Designer nhận được thay đổi rõ rệt th…" at bounding box center [1068, 336] width 604 height 90
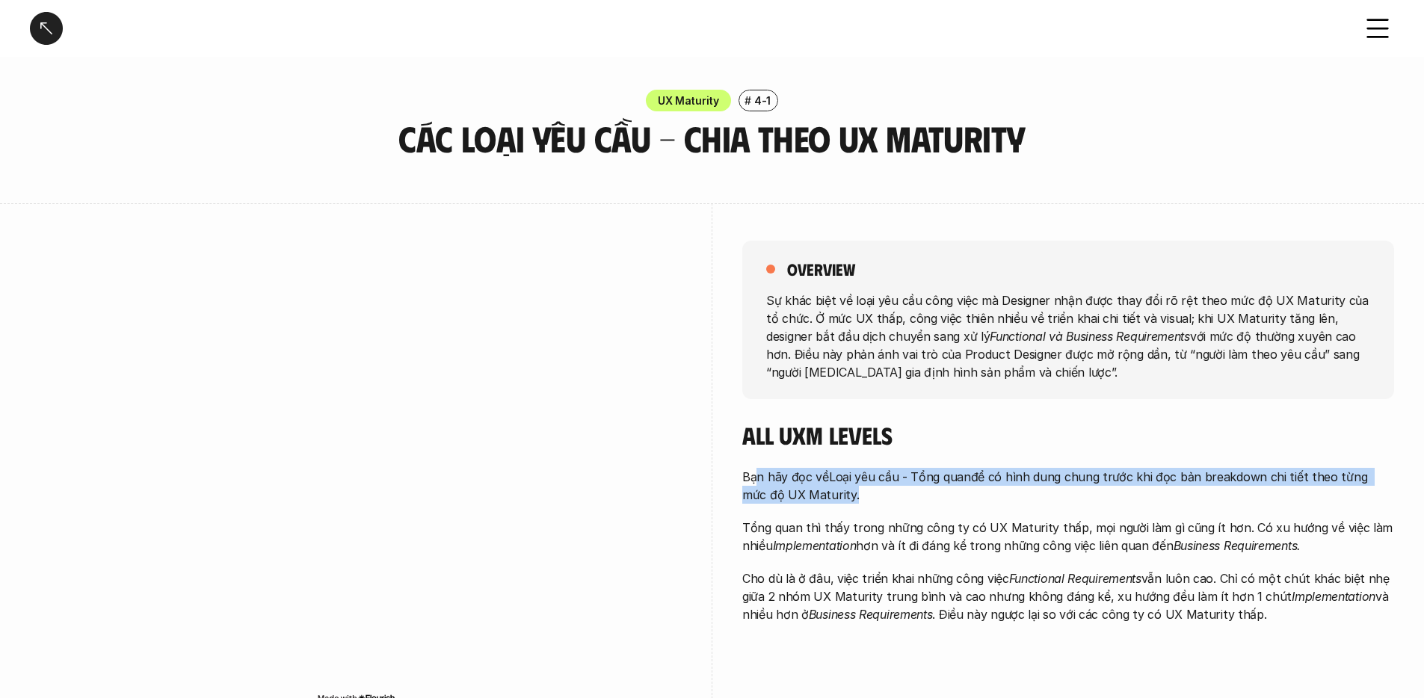
drag, startPoint x: 757, startPoint y: 471, endPoint x: 893, endPoint y: 492, distance: 137.6
click at [893, 492] on p "Bạn hãy đọc về Loại yêu cầu - Tổng quan để có hình dung chung trước khi đọc bản…" at bounding box center [1068, 486] width 652 height 36
click at [1033, 475] on p "Bạn hãy đọc về Loại yêu cầu - Tổng quan để có hình dung chung trước khi đọc bản…" at bounding box center [1068, 486] width 652 height 36
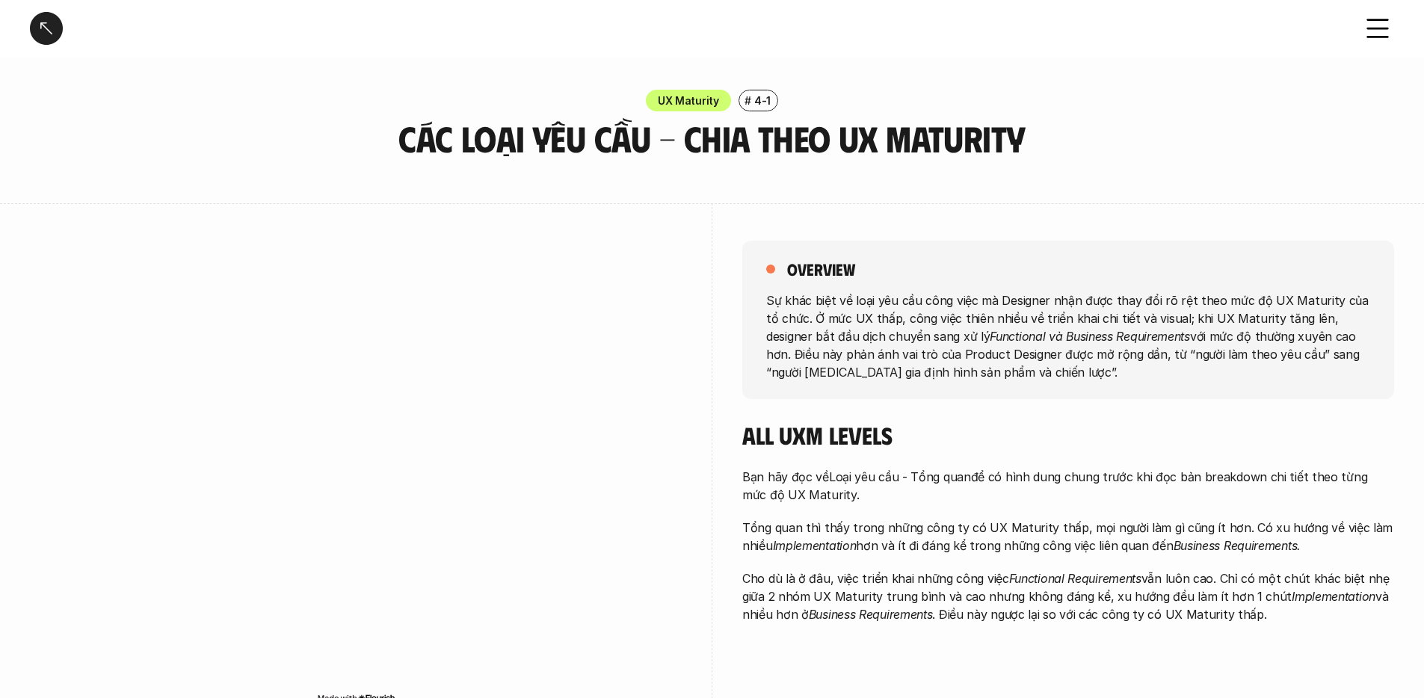
click at [976, 545] on p "Tổng quan thì thấy trong những công ty có UX Maturity thấp, mọi người làm gì cũ…" at bounding box center [1068, 537] width 652 height 36
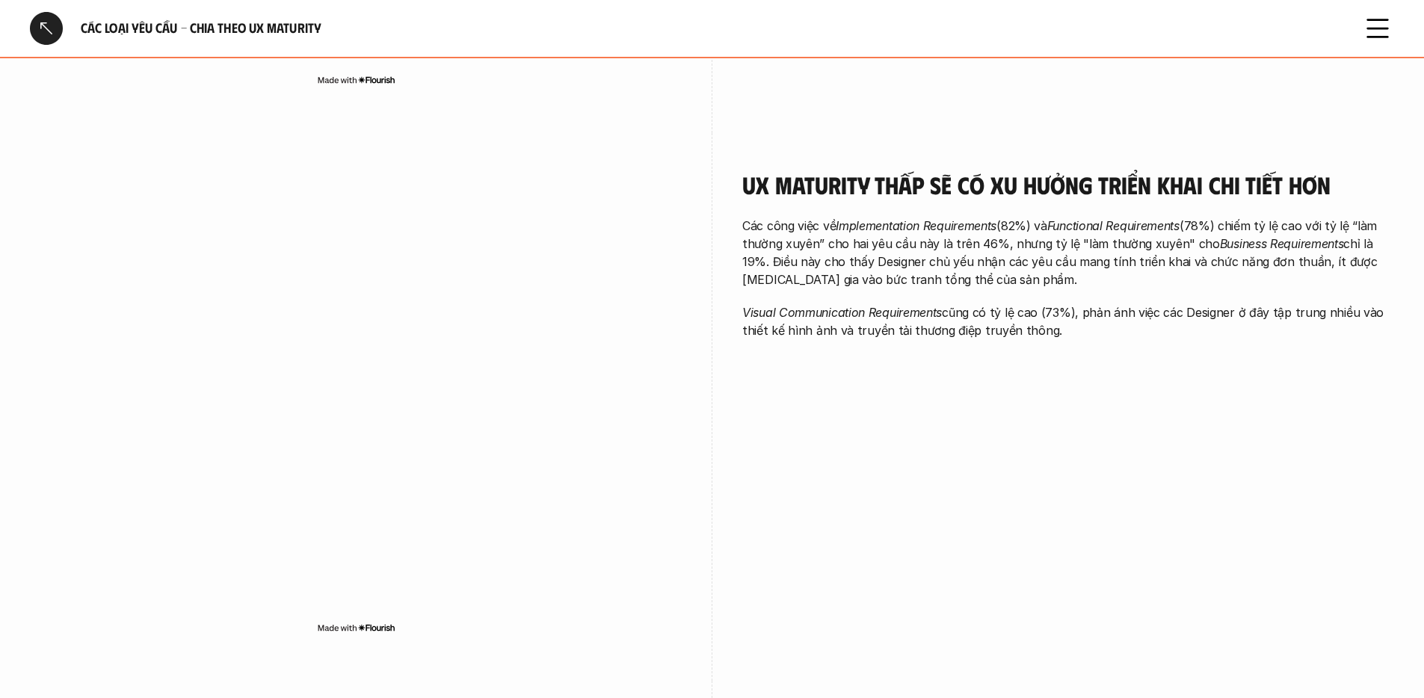
scroll to position [619, 0]
drag, startPoint x: 765, startPoint y: 231, endPoint x: 907, endPoint y: 234, distance: 142.0
click at [907, 234] on p "Các công việc về Implementation Requirements (82%) và Functional Requirements (…" at bounding box center [1068, 252] width 652 height 72
click at [1016, 217] on p "Các công việc về Implementation Requirements (82%) và Functional Requirements (…" at bounding box center [1068, 252] width 652 height 72
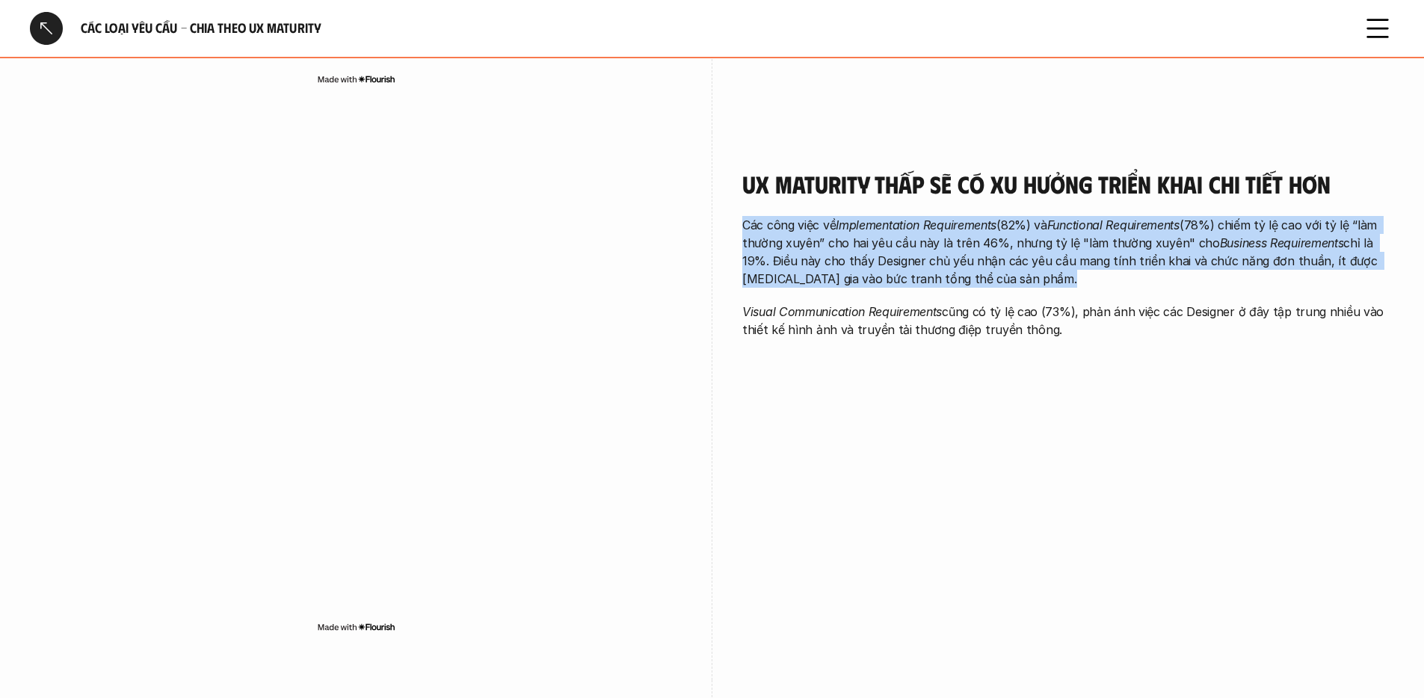
click at [1016, 217] on p "Các công việc về Implementation Requirements (82%) và Functional Requirements (…" at bounding box center [1068, 252] width 652 height 72
click at [882, 247] on p "Các công việc về Implementation Requirements (82%) và Functional Requirements (…" at bounding box center [1068, 252] width 652 height 72
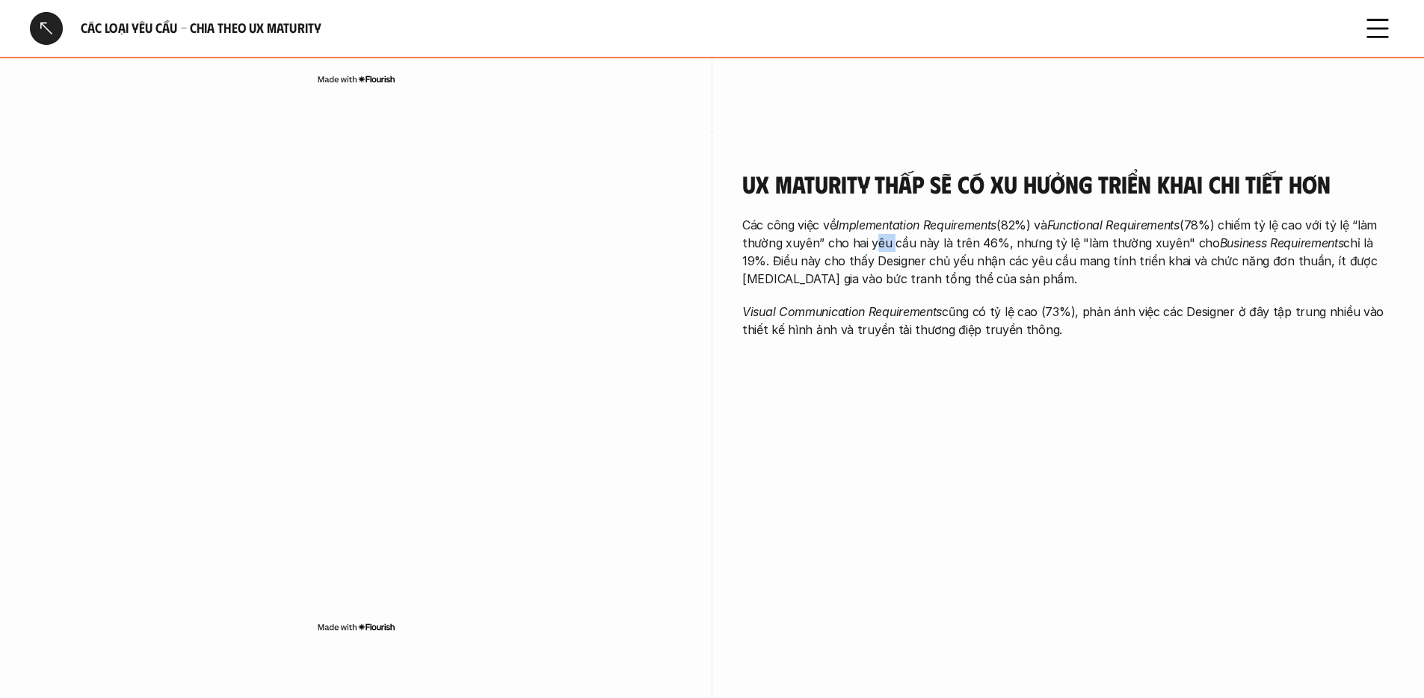
click at [882, 247] on p "Các công việc về Implementation Requirements (82%) và Functional Requirements (…" at bounding box center [1068, 252] width 652 height 72
click at [892, 312] on em "Visual Communication Requirements" at bounding box center [842, 311] width 200 height 15
click at [942, 333] on p "Visual Communication Requirements cũng có tỷ lệ cao (73%), phản ánh việc các De…" at bounding box center [1068, 321] width 652 height 36
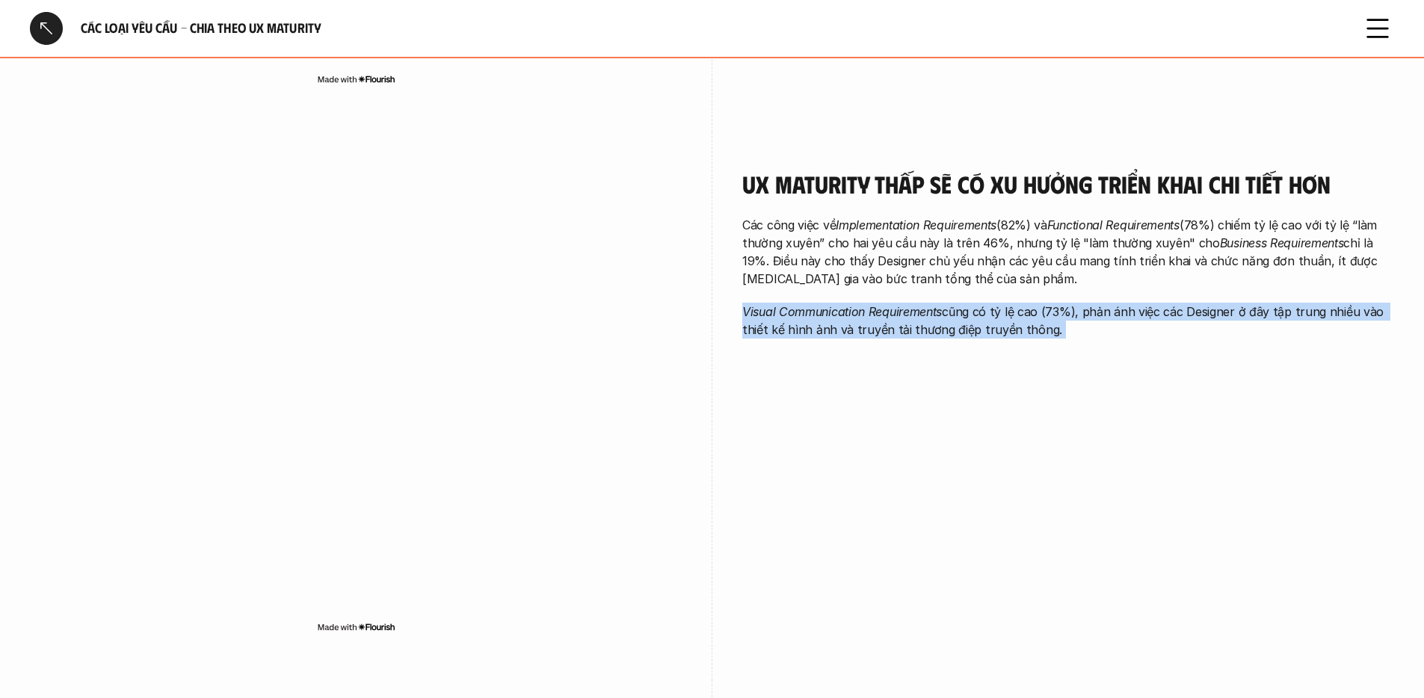
click at [942, 333] on p "Visual Communication Requirements cũng có tỷ lệ cao (73%), phản ánh việc các De…" at bounding box center [1068, 321] width 652 height 36
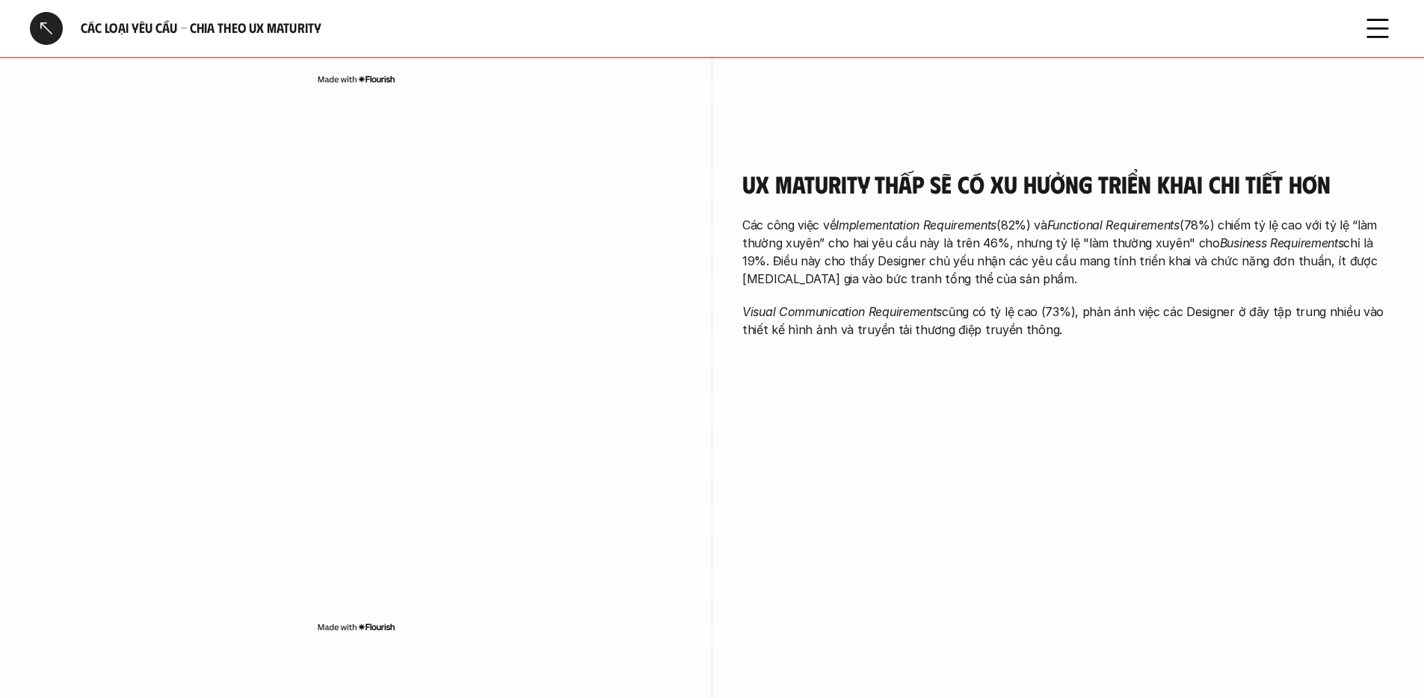
click at [1066, 233] on p "Các công việc về Implementation Requirements (82%) và Functional Requirements (…" at bounding box center [1068, 252] width 652 height 72
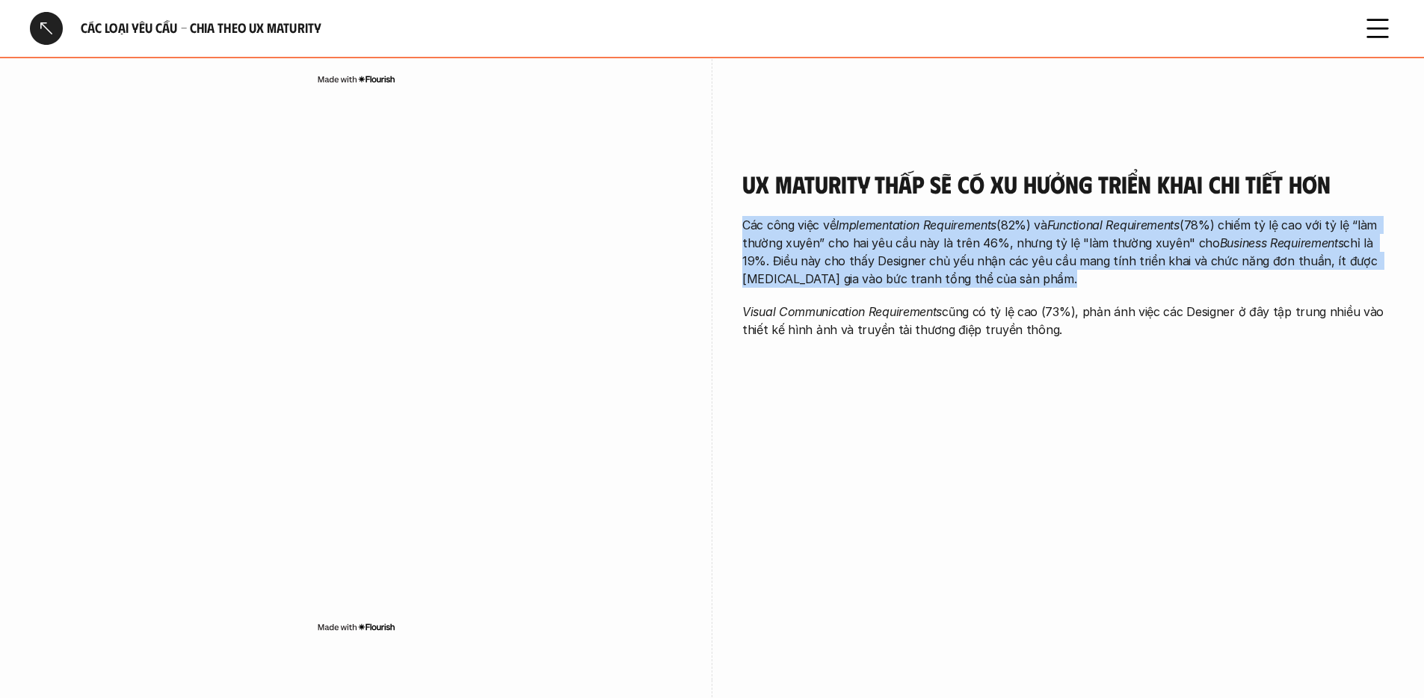
click at [1066, 233] on p "Các công việc về Implementation Requirements (82%) và Functional Requirements (…" at bounding box center [1068, 252] width 652 height 72
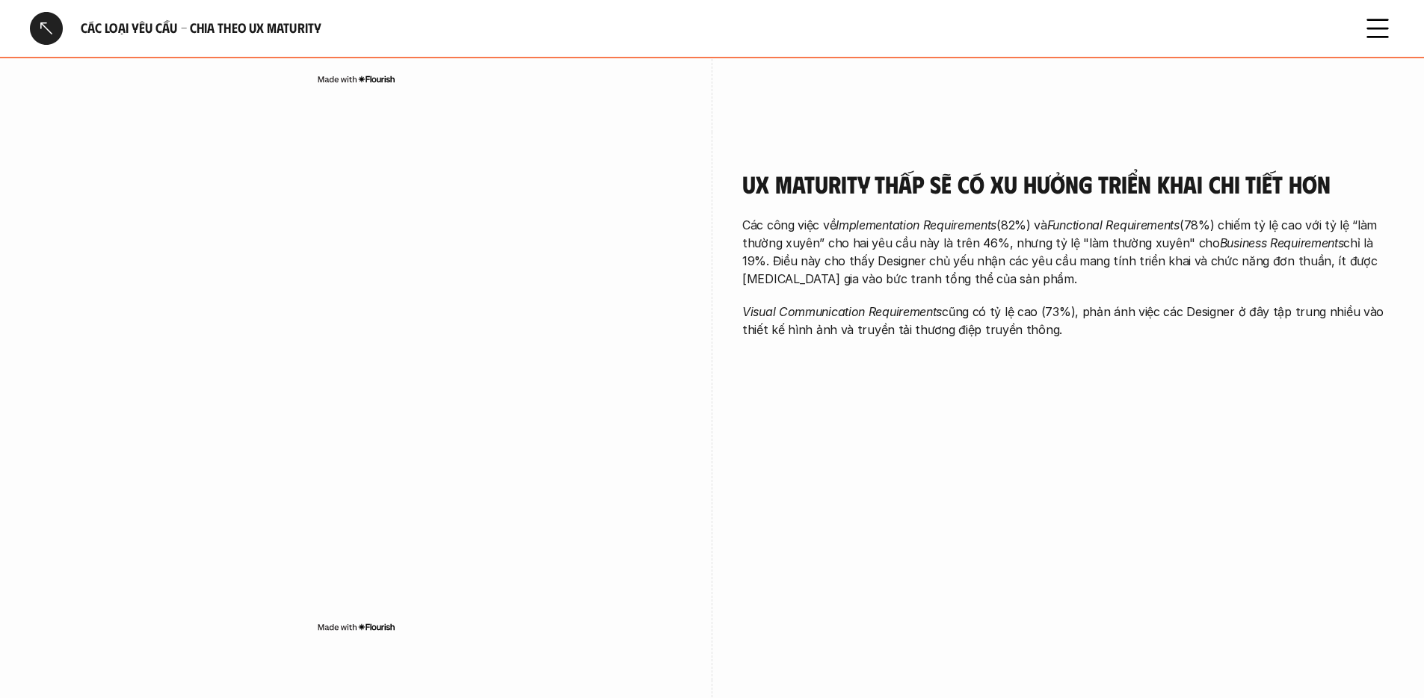
click at [925, 249] on p "Các công việc về Implementation Requirements (82%) và Functional Requirements (…" at bounding box center [1068, 252] width 652 height 72
click at [925, 248] on p "Các công việc về Implementation Requirements (82%) và Functional Requirements (…" at bounding box center [1068, 252] width 652 height 72
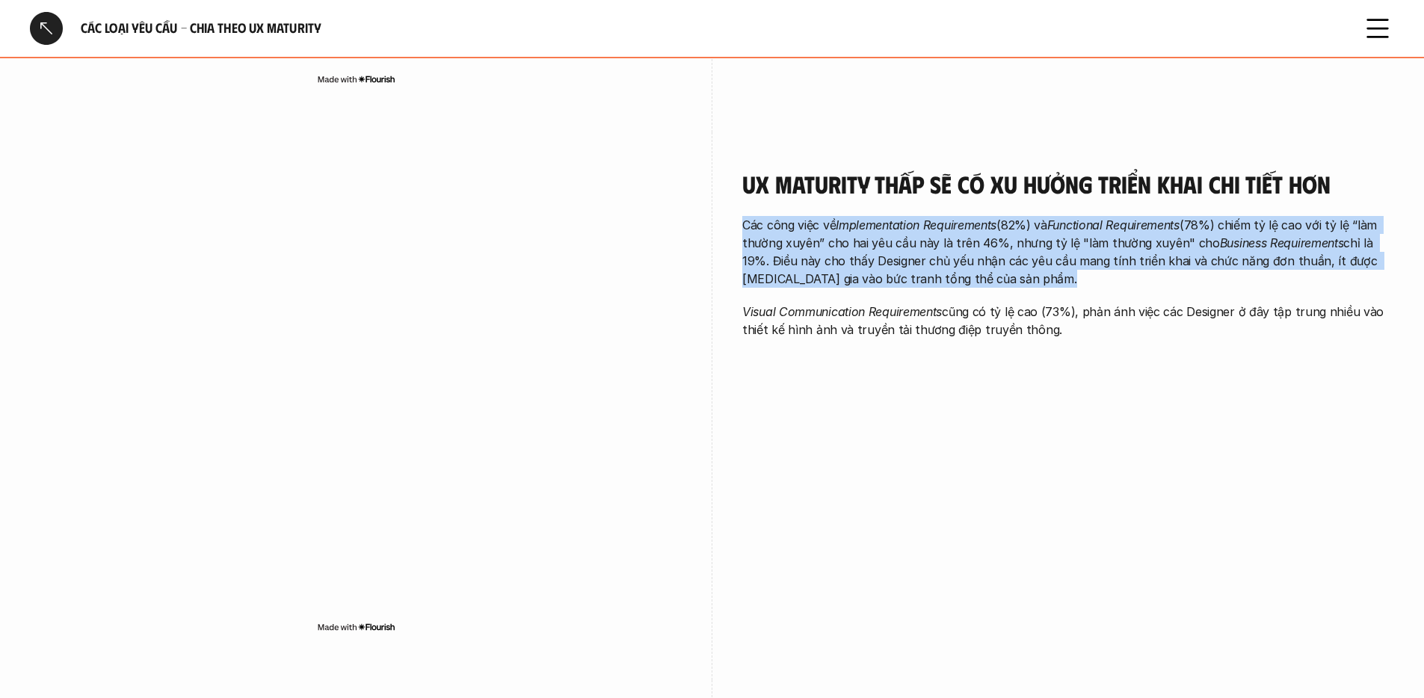
click at [925, 248] on p "Các công việc về Implementation Requirements (82%) và Functional Requirements (…" at bounding box center [1068, 252] width 652 height 72
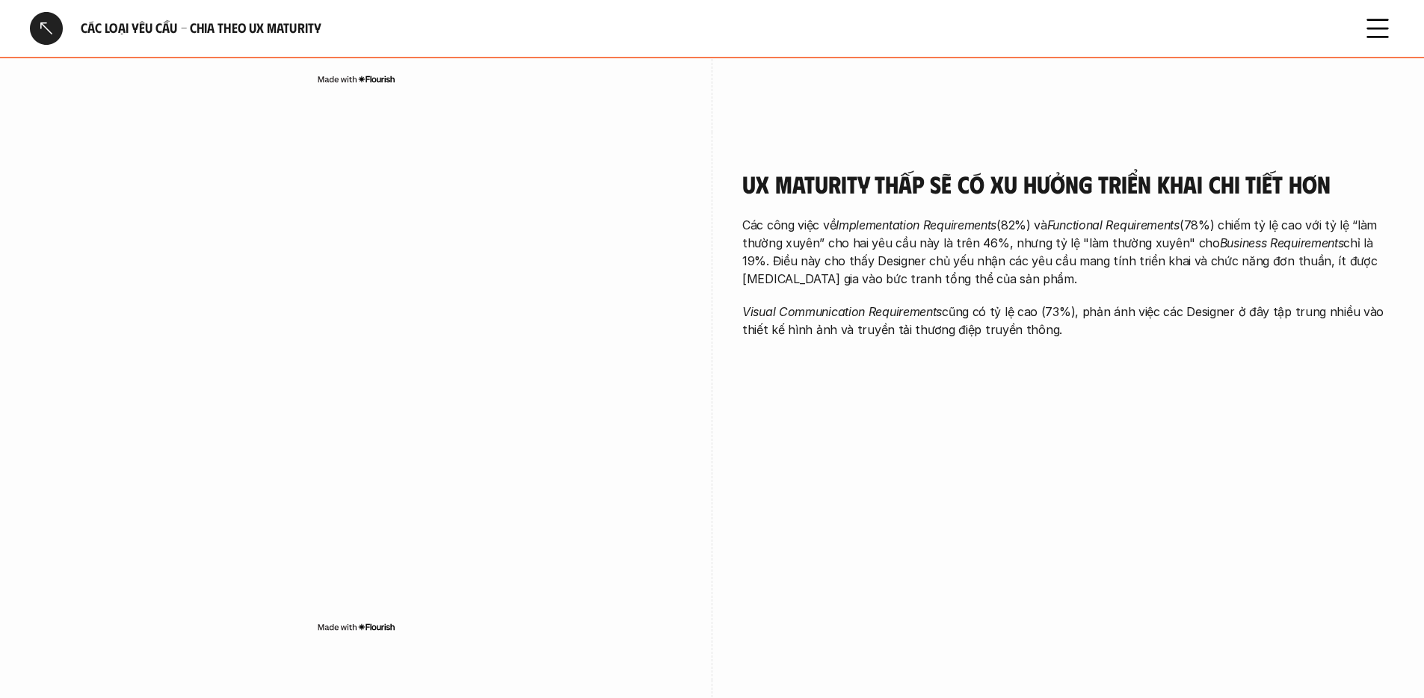
click at [855, 339] on p "Visual Communication Requirements cũng có tỷ lệ cao (73%), phản ánh việc các De…" at bounding box center [1068, 321] width 652 height 36
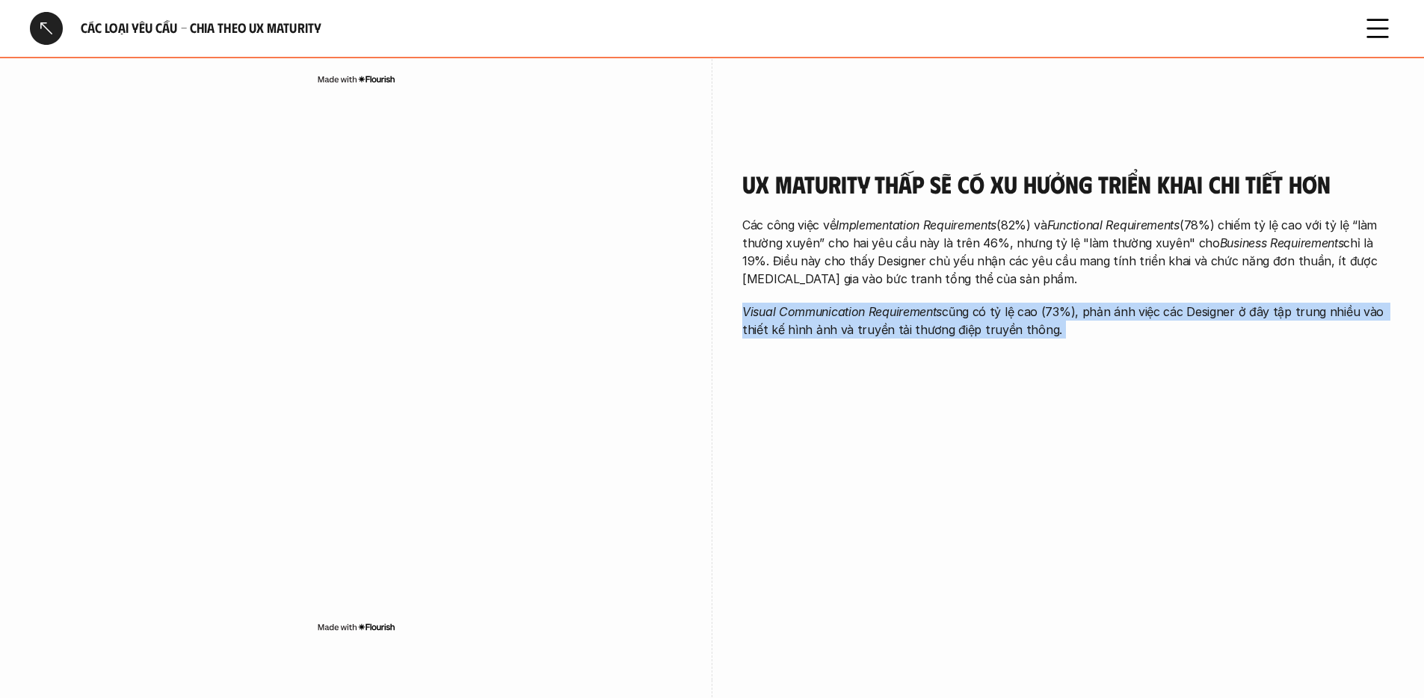
click at [855, 339] on p "Visual Communication Requirements cũng có tỷ lệ cao (73%), phản ánh việc các De…" at bounding box center [1068, 321] width 652 height 36
click at [926, 427] on div "UX Maturity thấp sẽ có xu hưởng triển khai chi tiết hơn Các công việc về Implem…" at bounding box center [712, 406] width 1364 height 548
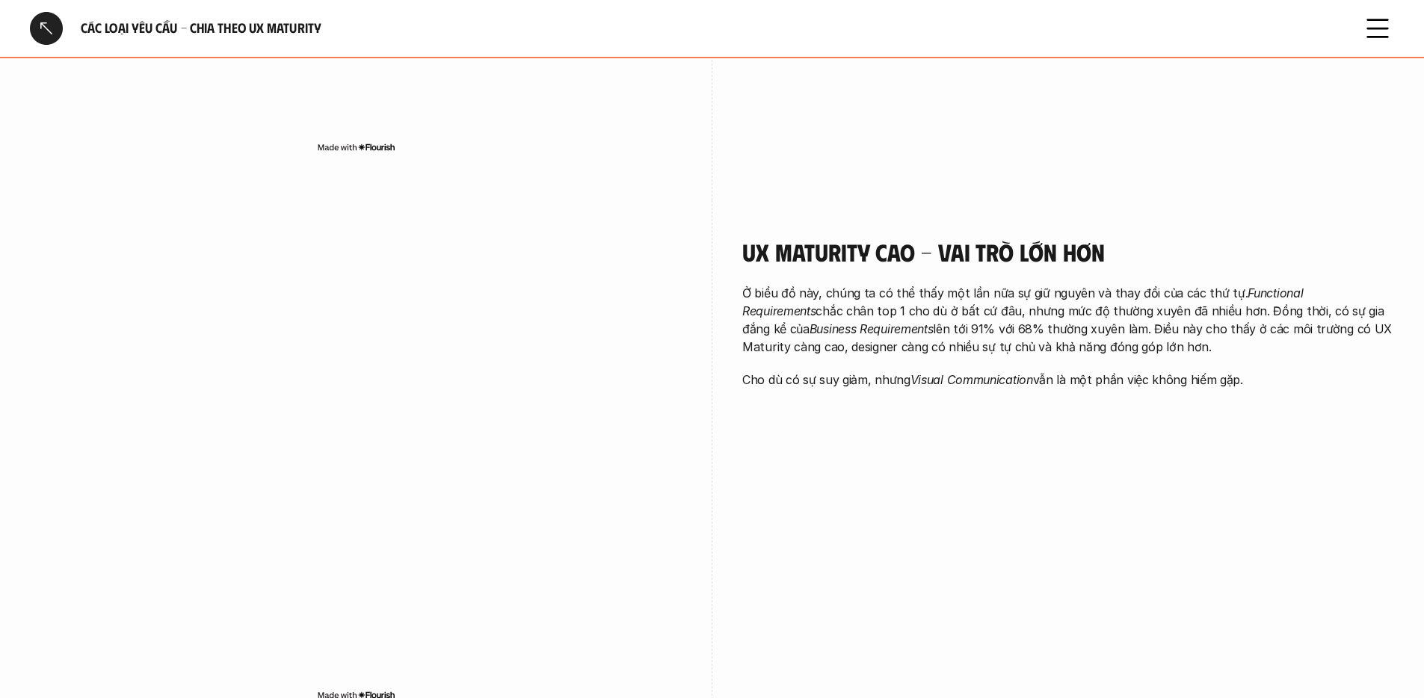
scroll to position [1652, 0]
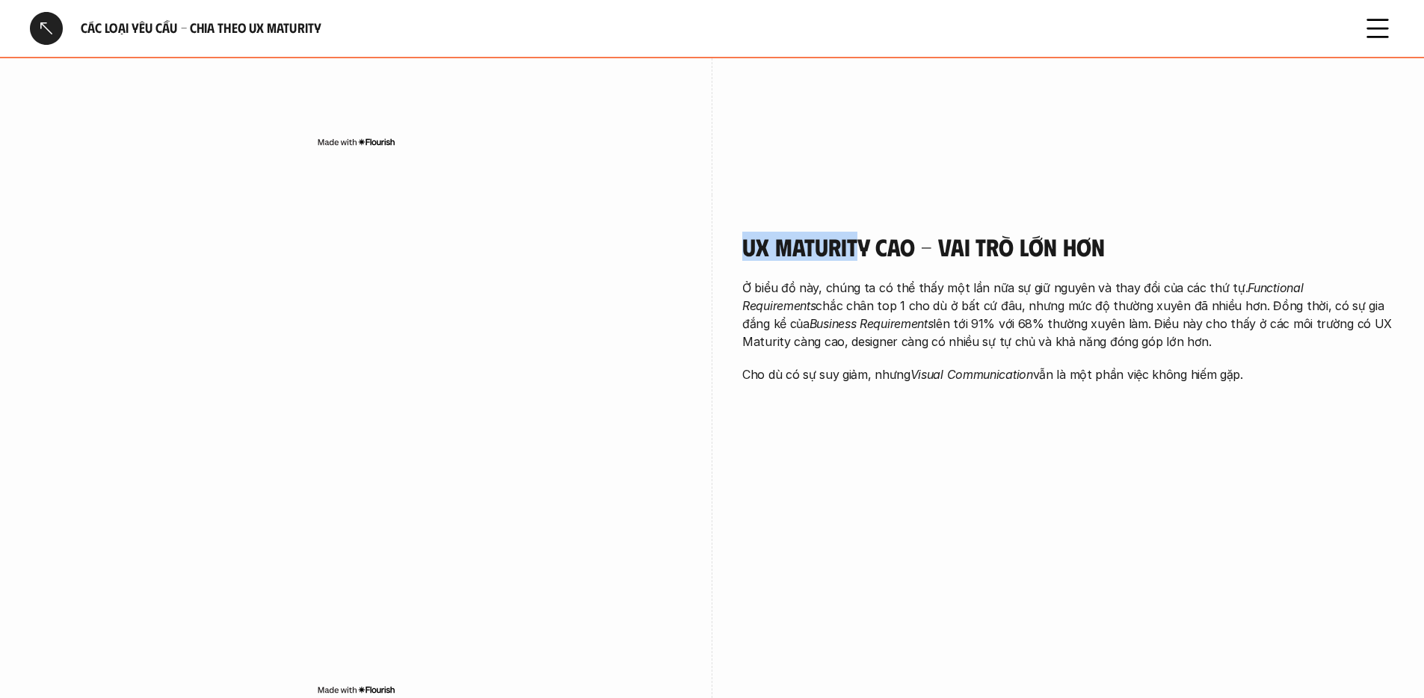
drag, startPoint x: 747, startPoint y: 247, endPoint x: 860, endPoint y: 256, distance: 113.2
click at [860, 256] on h4 "UX Maturity cao - vai trò lớn hơn" at bounding box center [1068, 246] width 652 height 28
click at [1022, 251] on h4 "UX Maturity cao - vai trò lớn hơn" at bounding box center [1068, 246] width 652 height 28
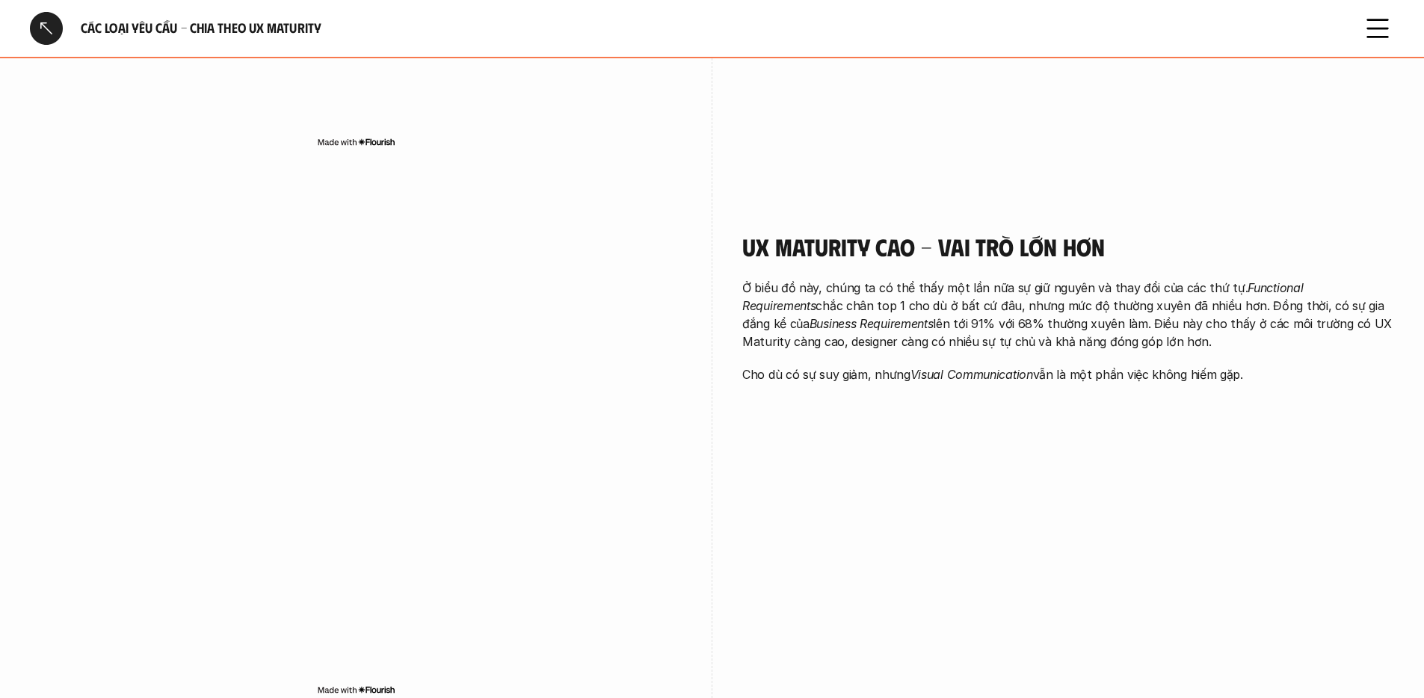
click at [907, 321] on p "Ở biểu đồ này, chúng ta có thể thấy một lần nữa sự giữ nguyên và thay đổi của c…" at bounding box center [1068, 315] width 652 height 72
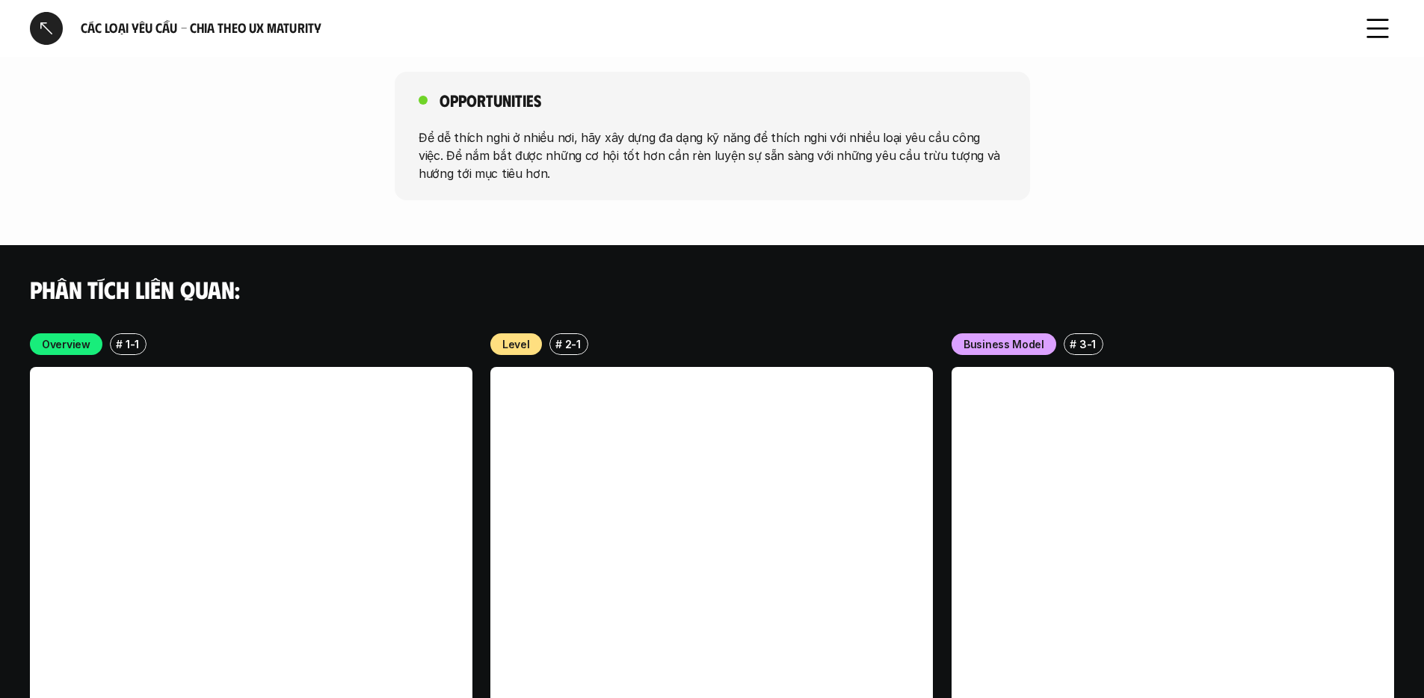
scroll to position [0, 0]
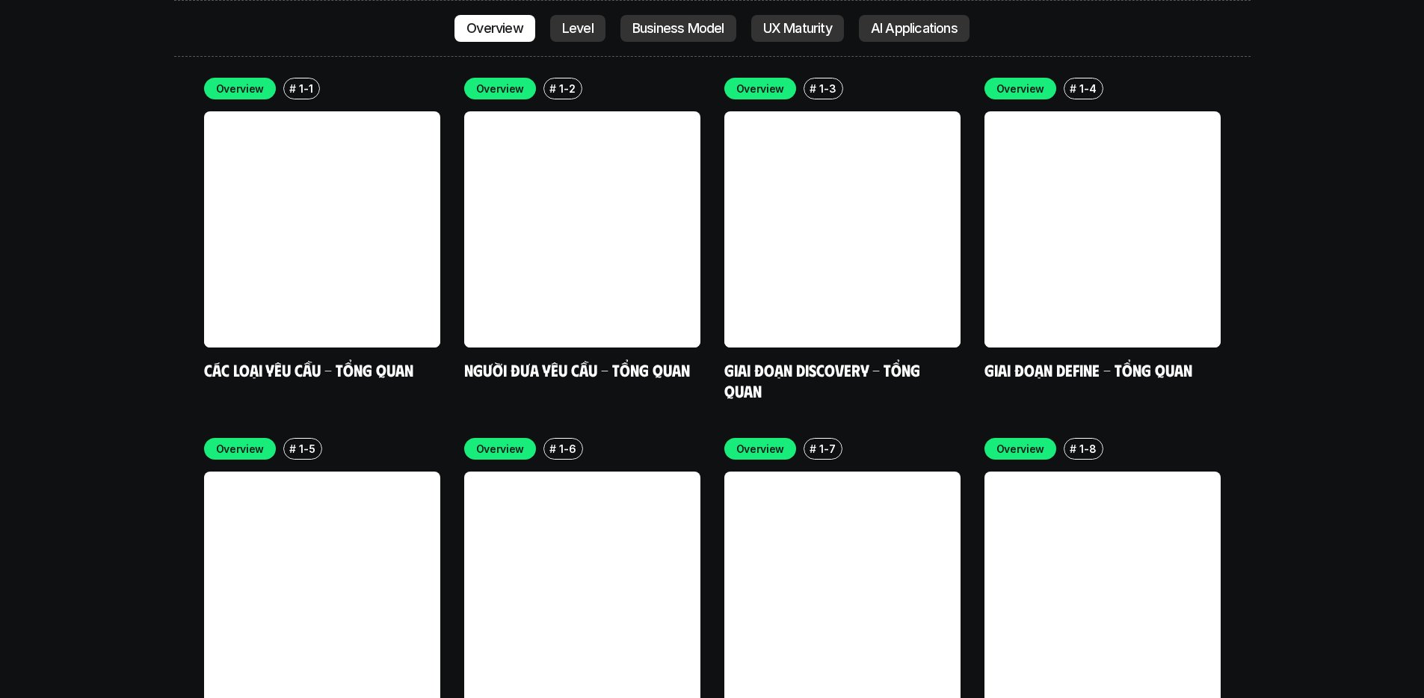
scroll to position [4463, 0]
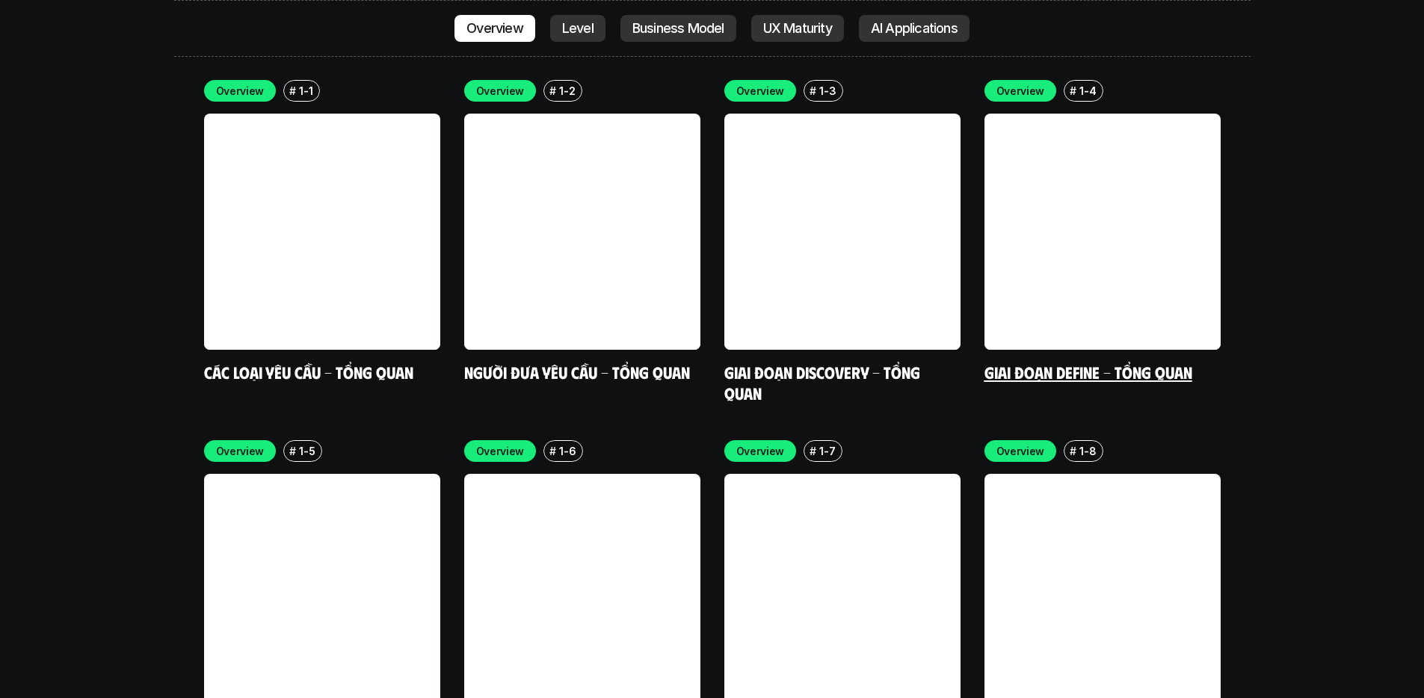
click at [1029, 203] on link at bounding box center [1102, 232] width 236 height 236
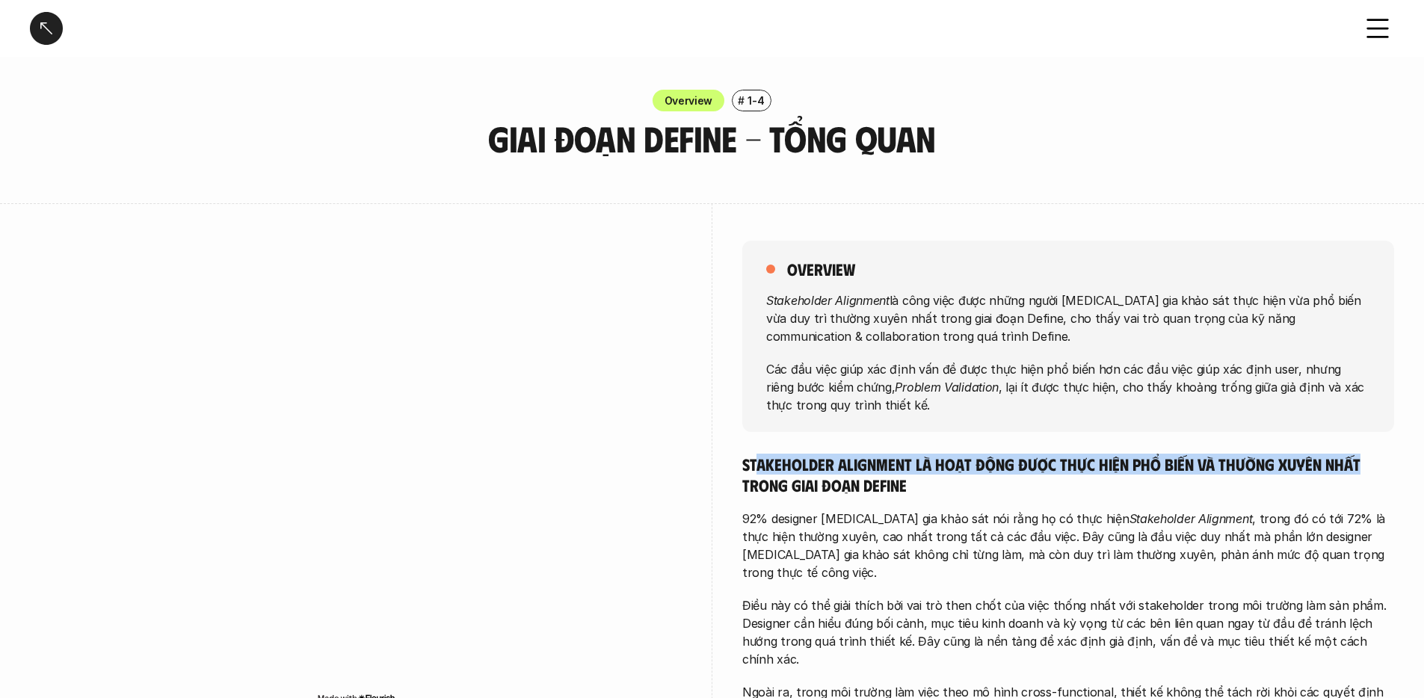
drag, startPoint x: 756, startPoint y: 457, endPoint x: 1353, endPoint y: 464, distance: 596.4
click at [1279, 464] on h5 "Stakeholder Alignment là hoạt động được thực hiện phổ biến và thường xuyên nhất…" at bounding box center [1068, 474] width 652 height 41
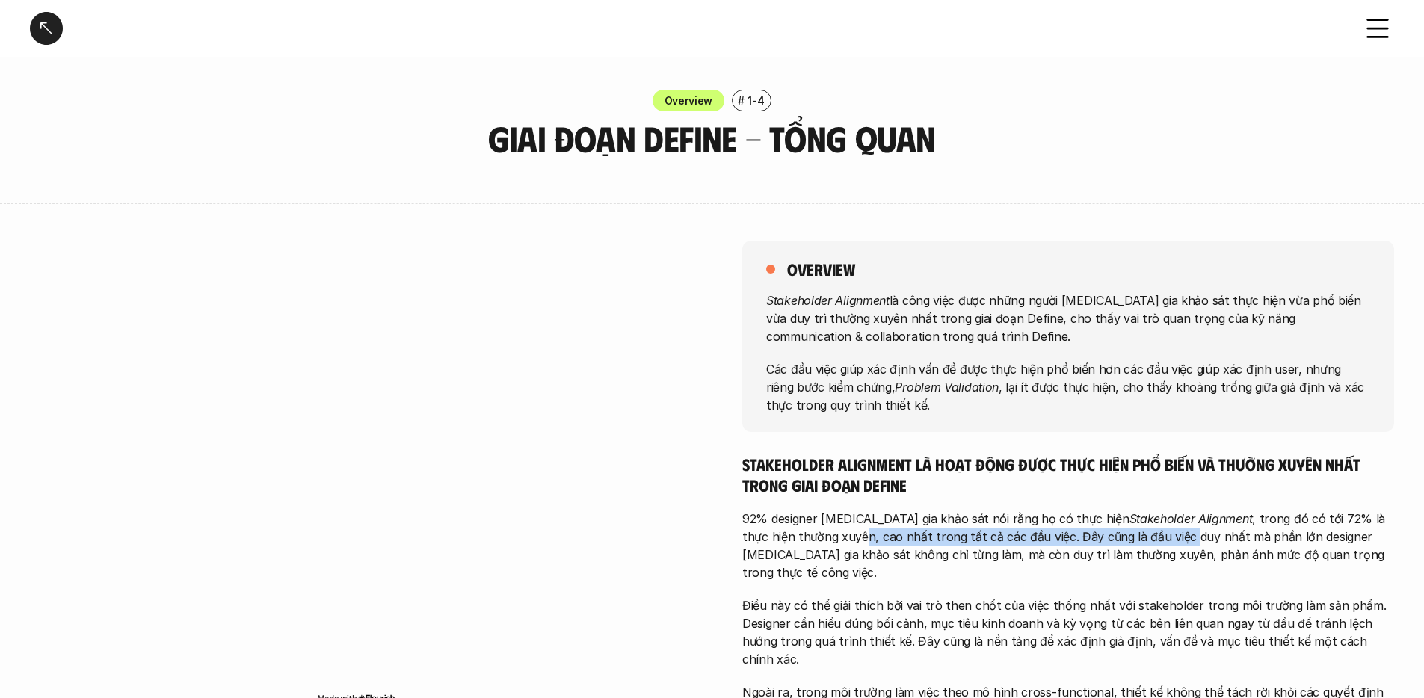
drag, startPoint x: 827, startPoint y: 528, endPoint x: 1131, endPoint y: 535, distance: 304.2
click at [1131, 535] on p "92% designer [MEDICAL_DATA] gia khảo sát nói rằng họ có thực hiện Stakeholder A…" at bounding box center [1068, 546] width 652 height 72
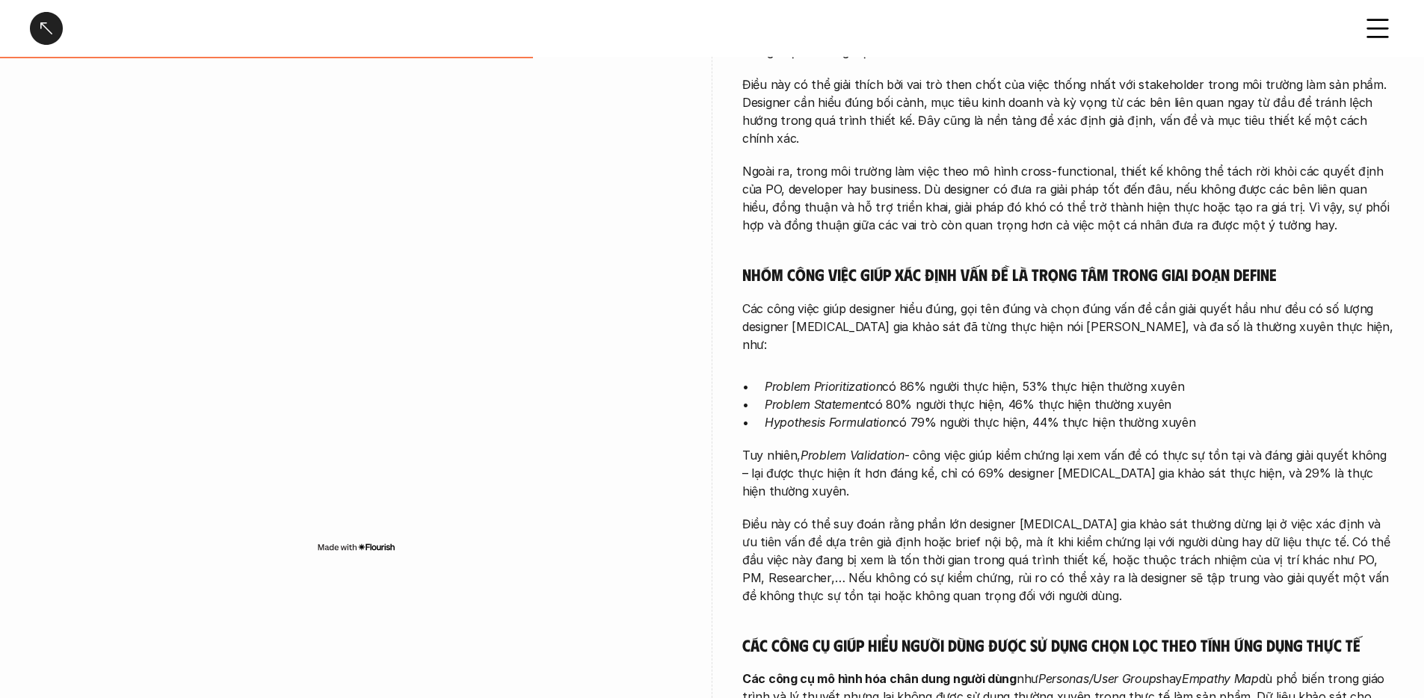
scroll to position [563, 0]
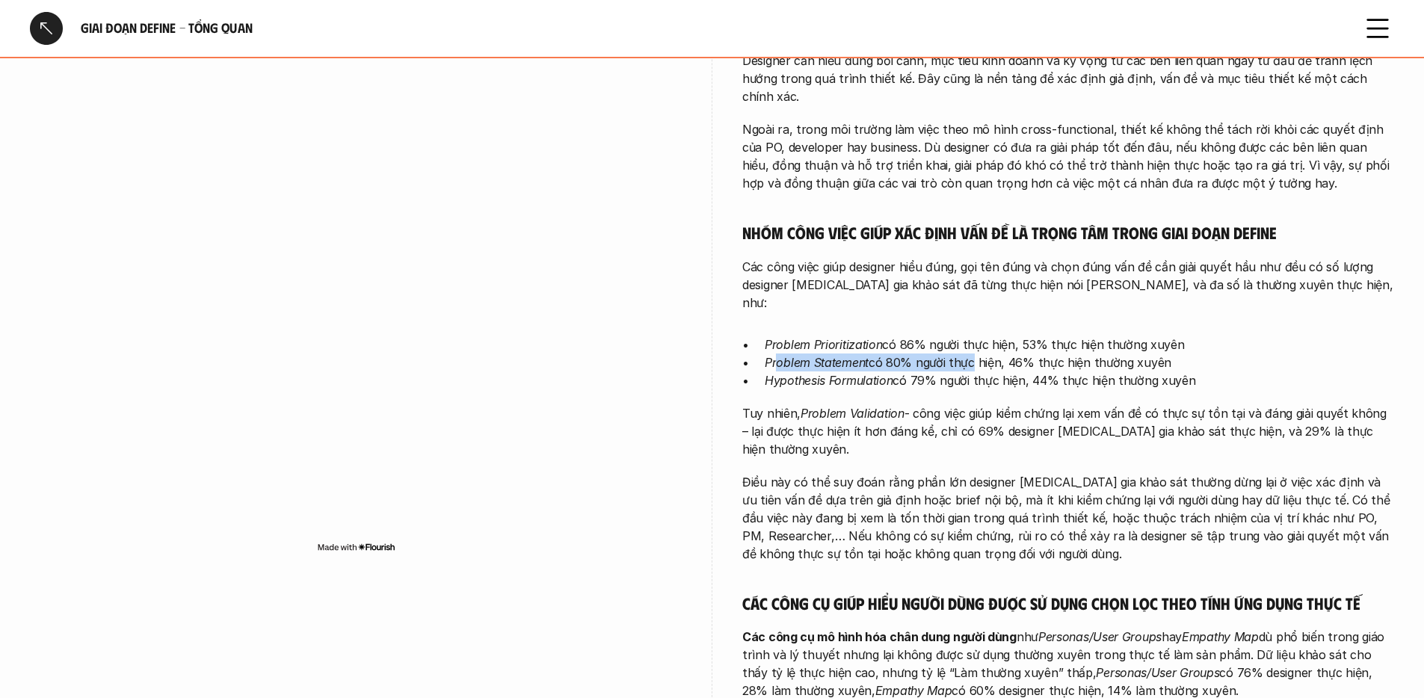
drag, startPoint x: 801, startPoint y: 315, endPoint x: 969, endPoint y: 313, distance: 167.4
click at [969, 353] on p "Problem Statement có 80% người thực hiện, 46% thực hiện thường xuyên" at bounding box center [1079, 362] width 629 height 18
click at [1090, 353] on p "Problem Statement có 80% người thực hiện, 46% thực hiện thường xuyên" at bounding box center [1079, 362] width 629 height 18
drag, startPoint x: 799, startPoint y: 331, endPoint x: 1235, endPoint y: 324, distance: 436.5
click at [1235, 371] on p "Hypothesis Formulation có 79% người thực hiện, 44% thực hiện thường xuyên" at bounding box center [1079, 380] width 629 height 18
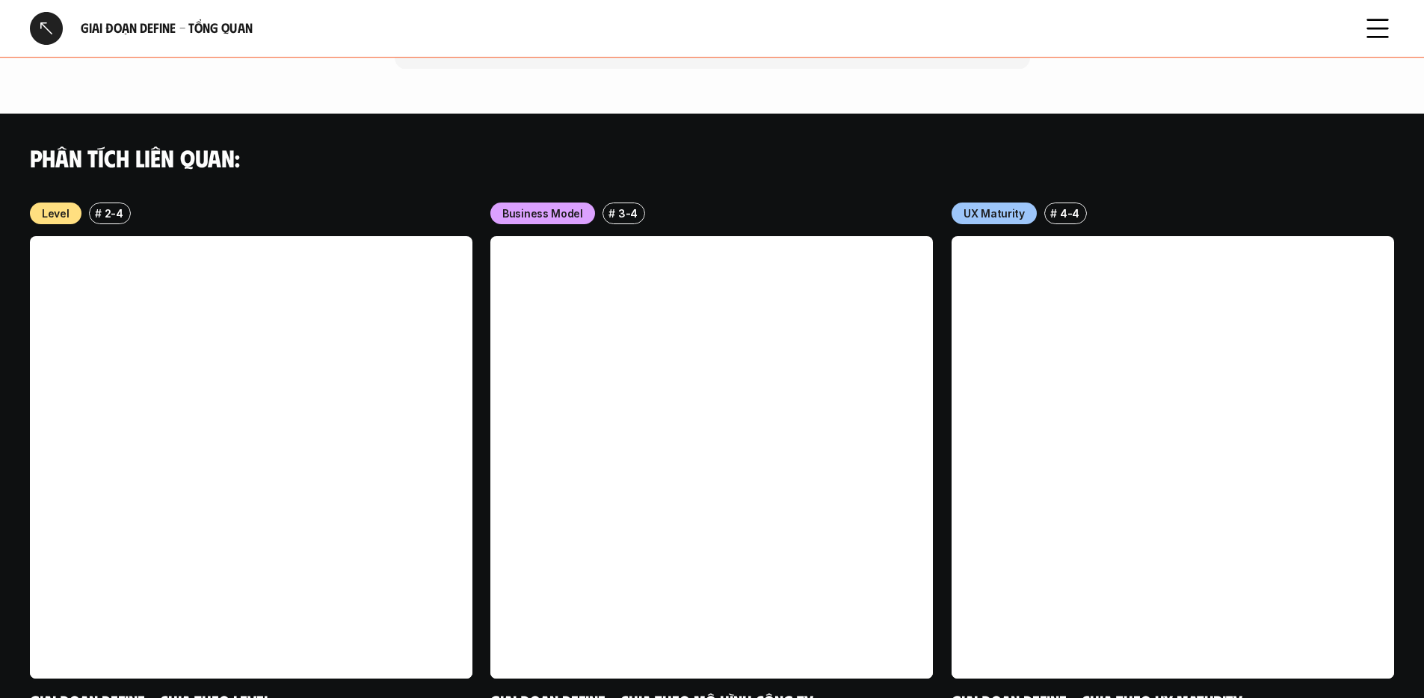
scroll to position [1758, 0]
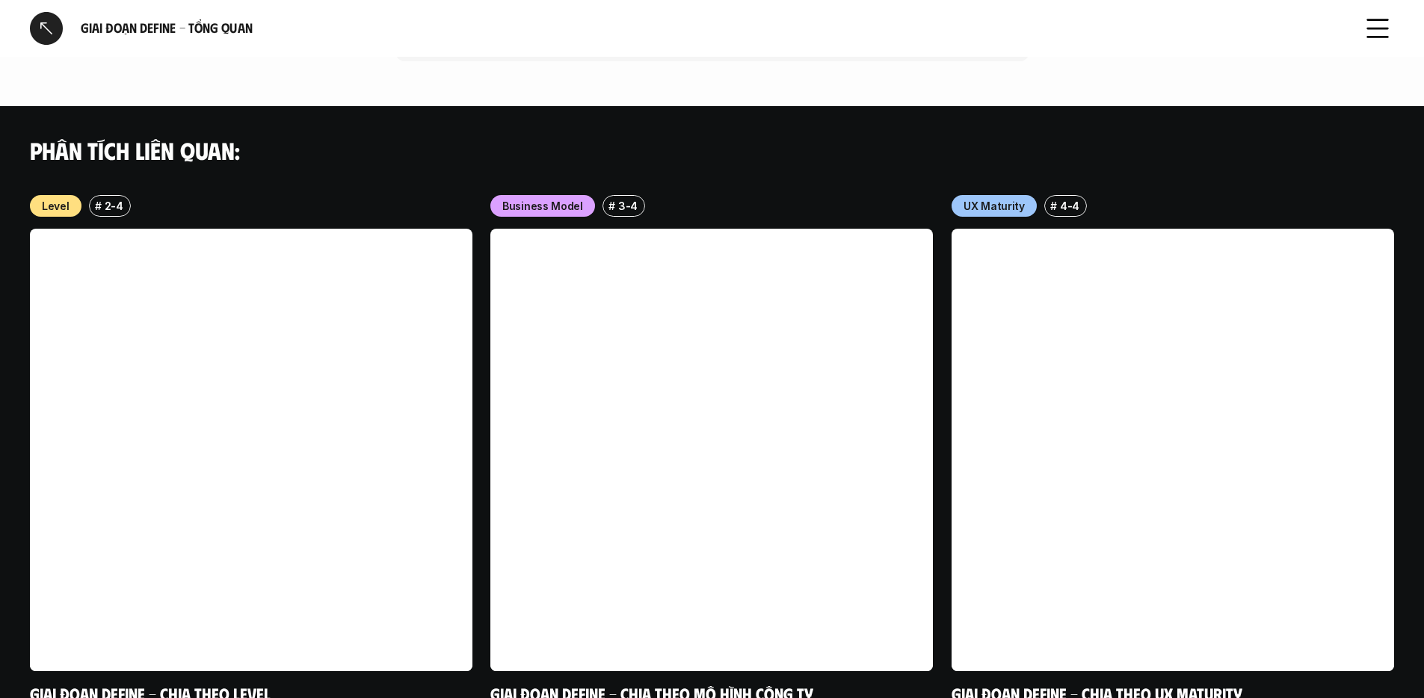
click at [784, 459] on link at bounding box center [711, 450] width 442 height 442
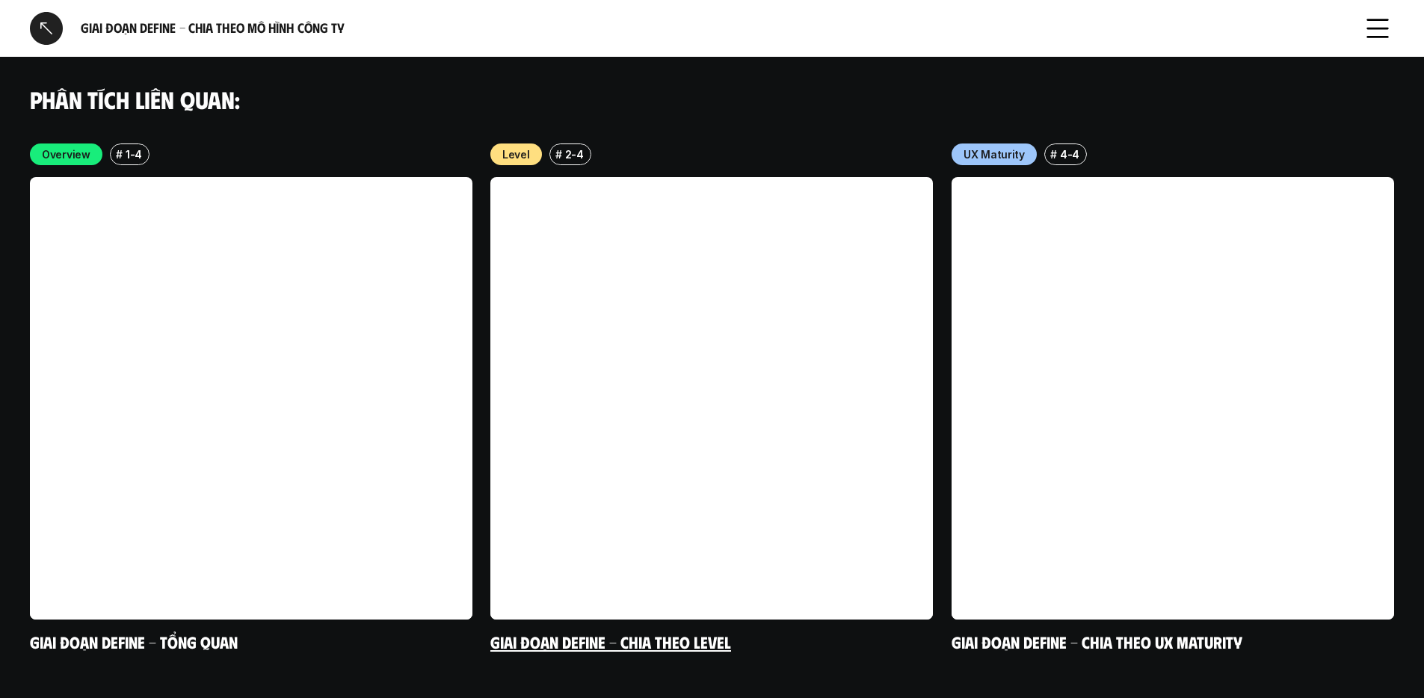
scroll to position [3089, 0]
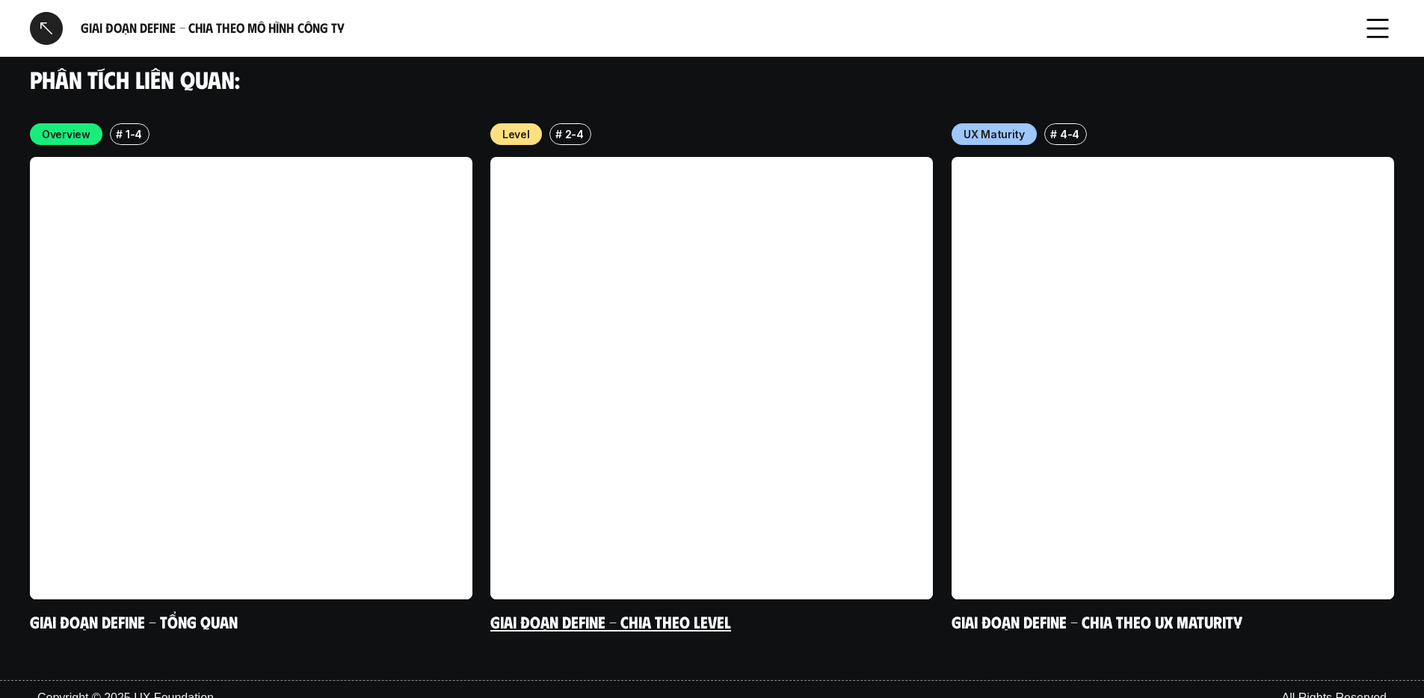
click at [795, 425] on link at bounding box center [711, 378] width 442 height 442
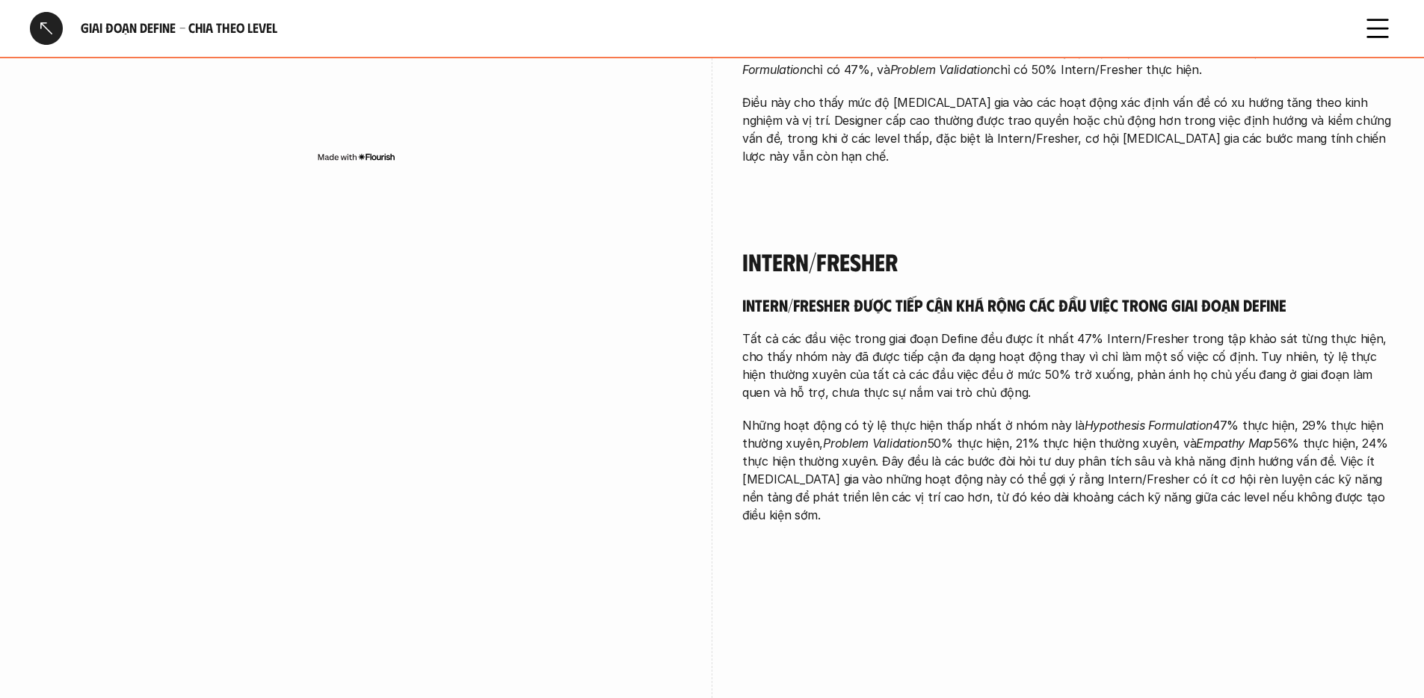
scroll to position [1058, 0]
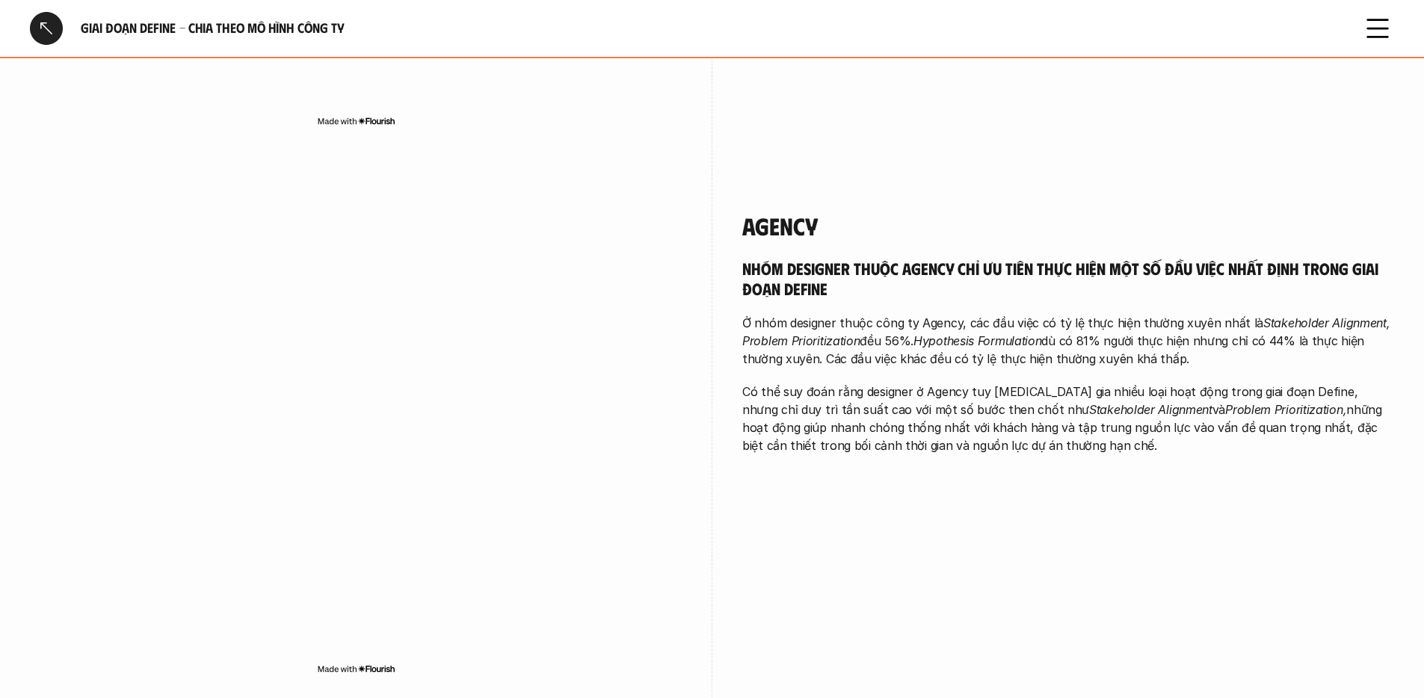
scroll to position [2036, 0]
